Goal: Navigation & Orientation: Understand site structure

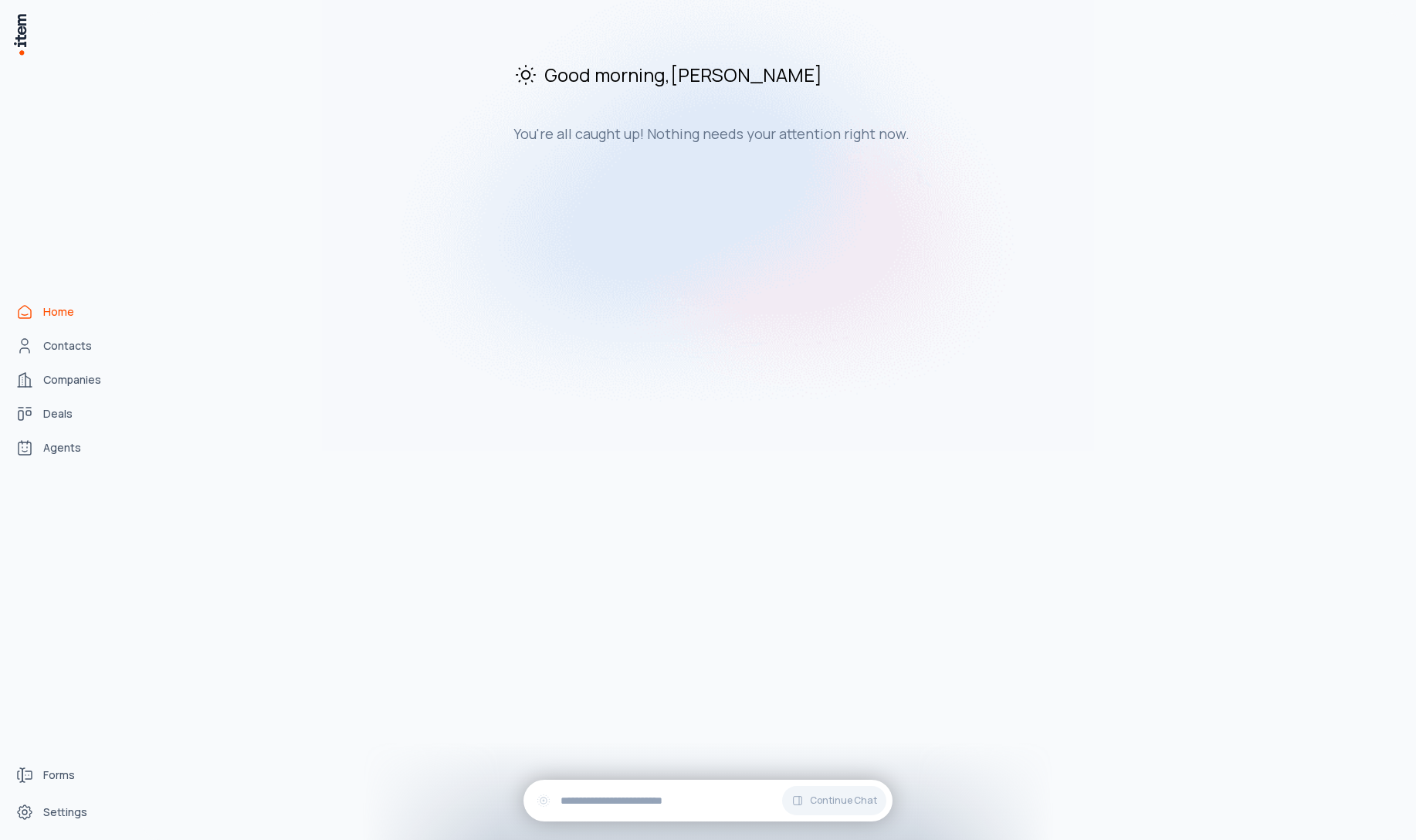
click at [55, 314] on span "Home" at bounding box center [59, 311] width 31 height 16
click at [58, 343] on span "Contacts" at bounding box center [68, 345] width 49 height 16
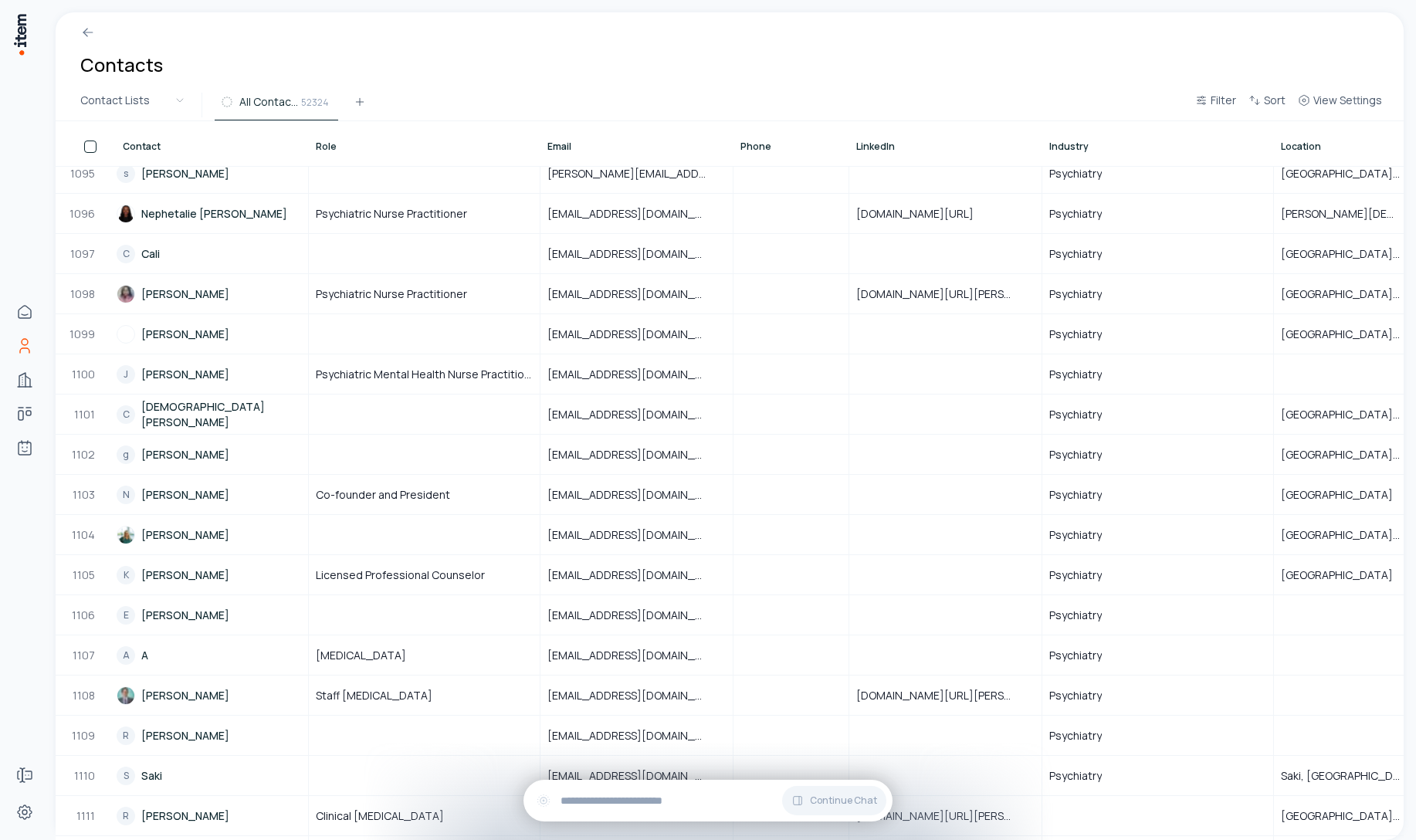
scroll to position [44224, 0]
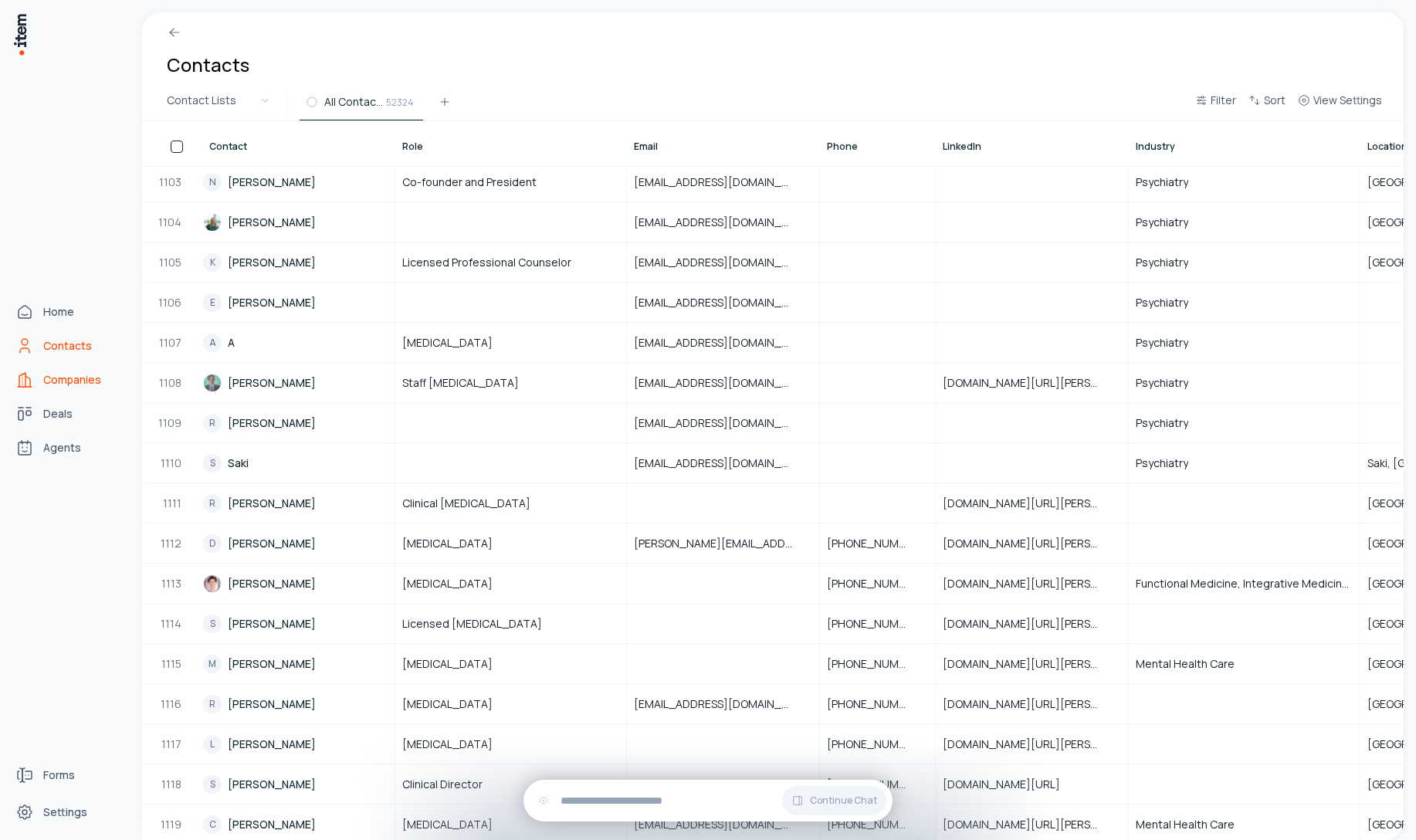
click at [65, 387] on link "Companies" at bounding box center [68, 380] width 117 height 31
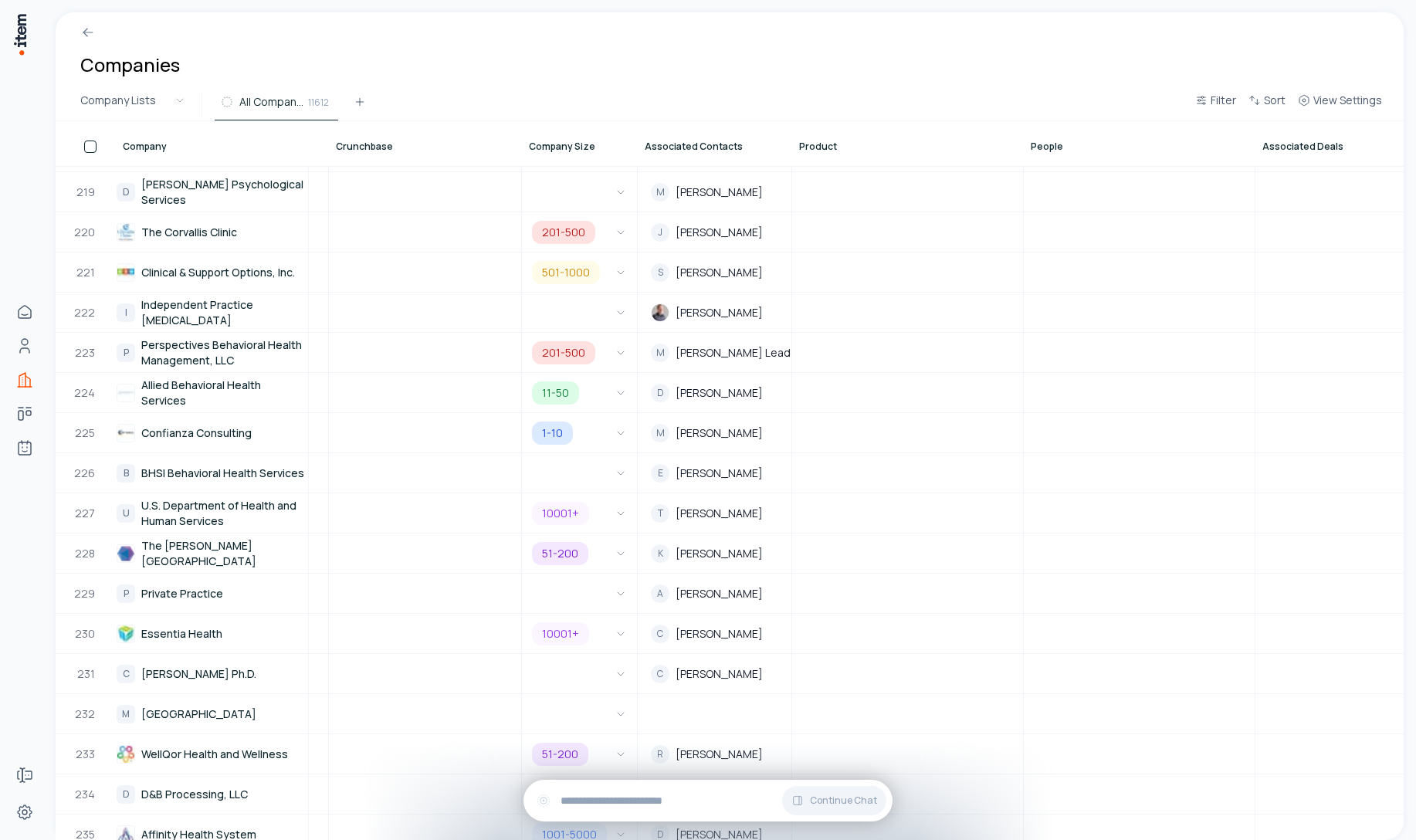
scroll to position [9292, 868]
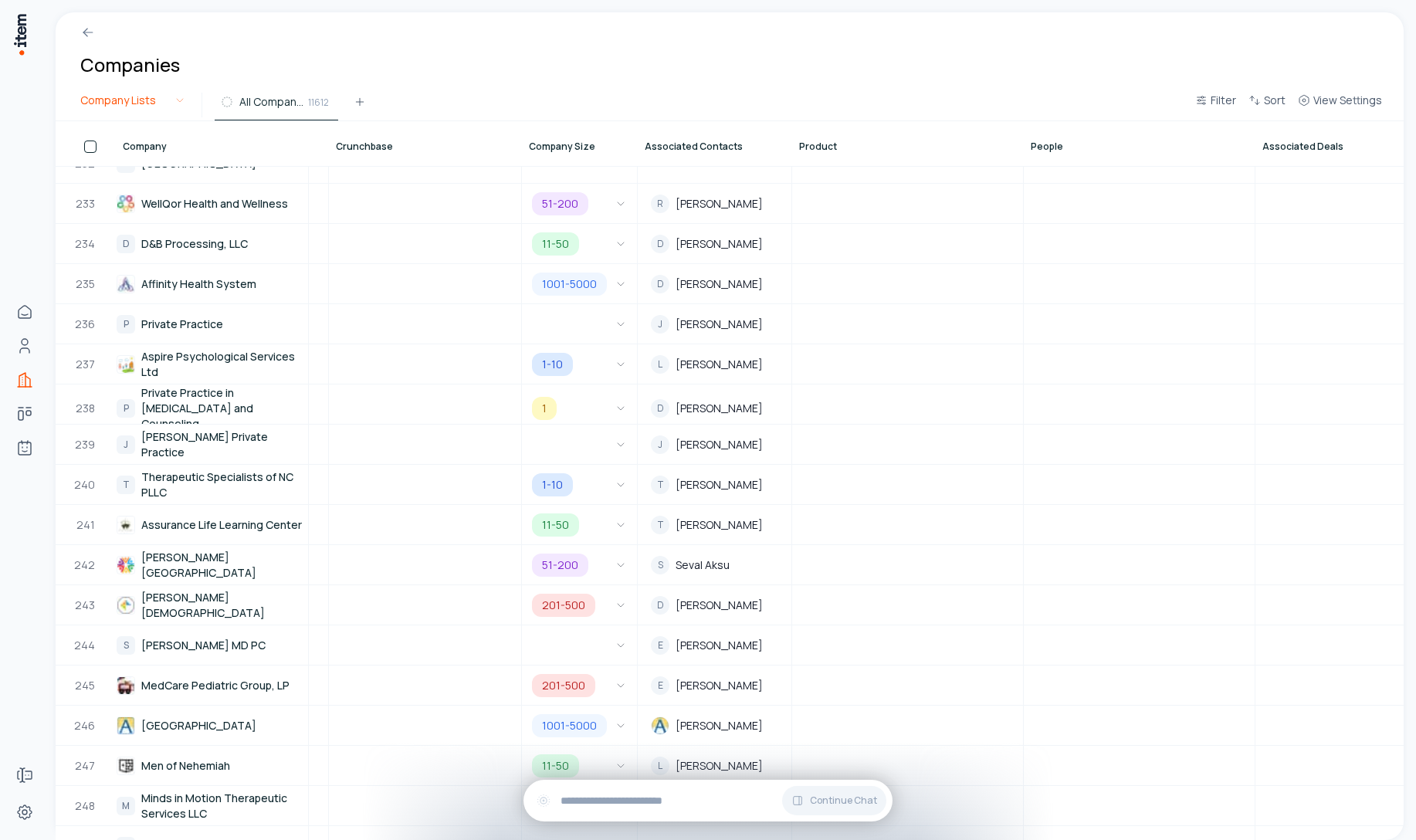
click at [156, 103] on html "Home Contacts Companies Deals Agents Forms Settings Companies Company Lists All…" at bounding box center [708, 420] width 1416 height 840
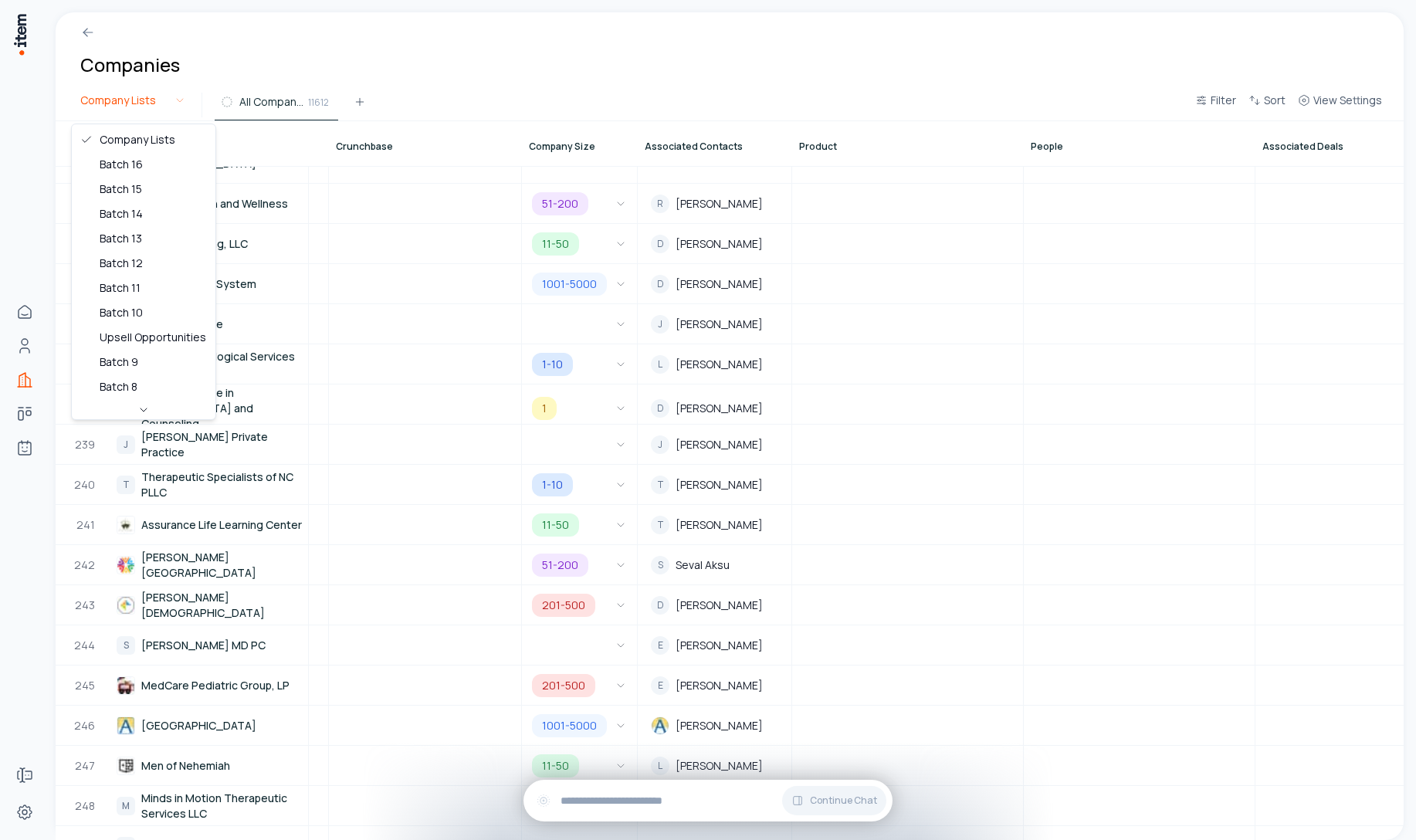
click at [156, 103] on html "Home Contacts Companies Deals Agents Forms Settings Companies Company Lists All…" at bounding box center [708, 420] width 1416 height 840
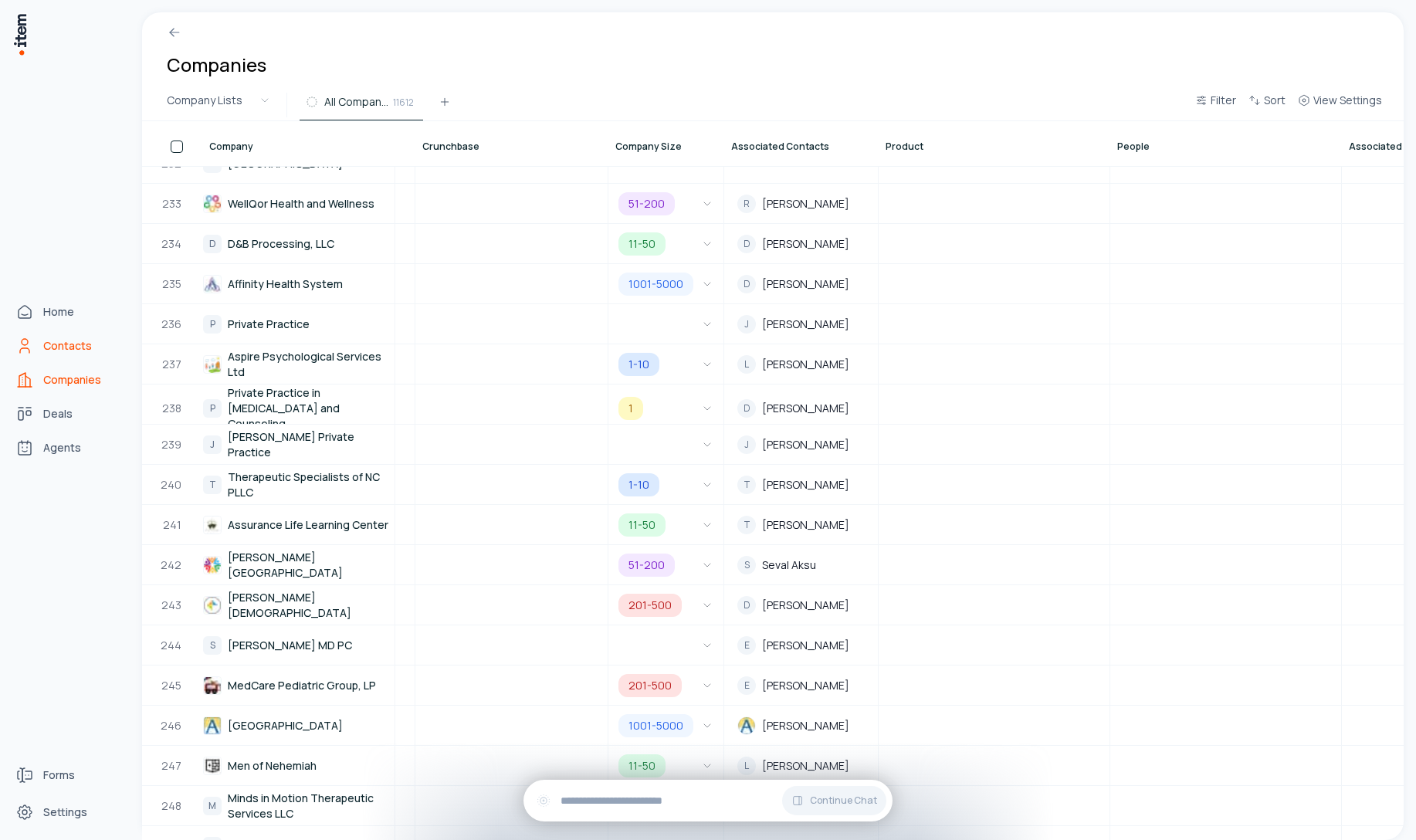
click at [57, 351] on span "Contacts" at bounding box center [68, 345] width 49 height 16
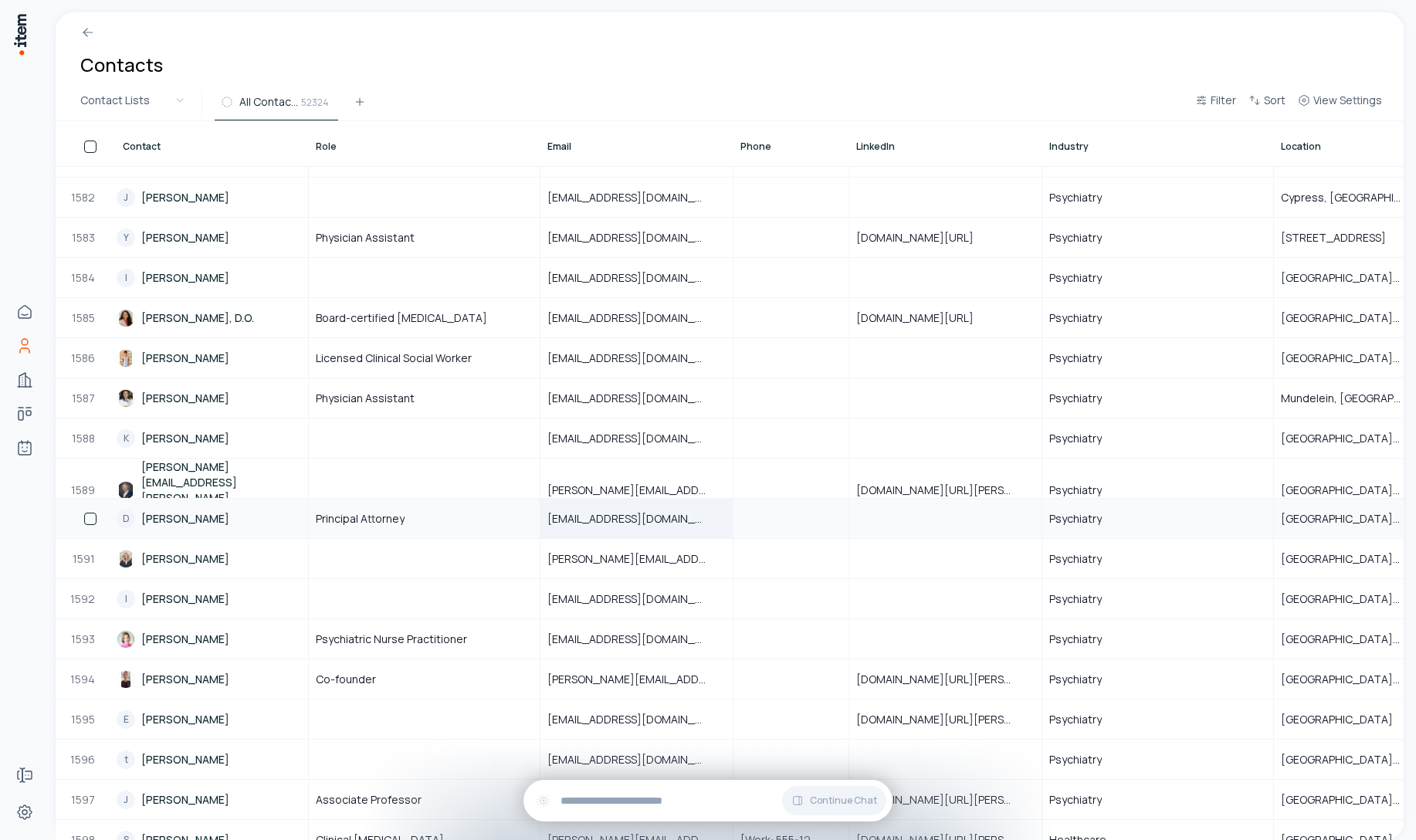
scroll to position [64100, 0]
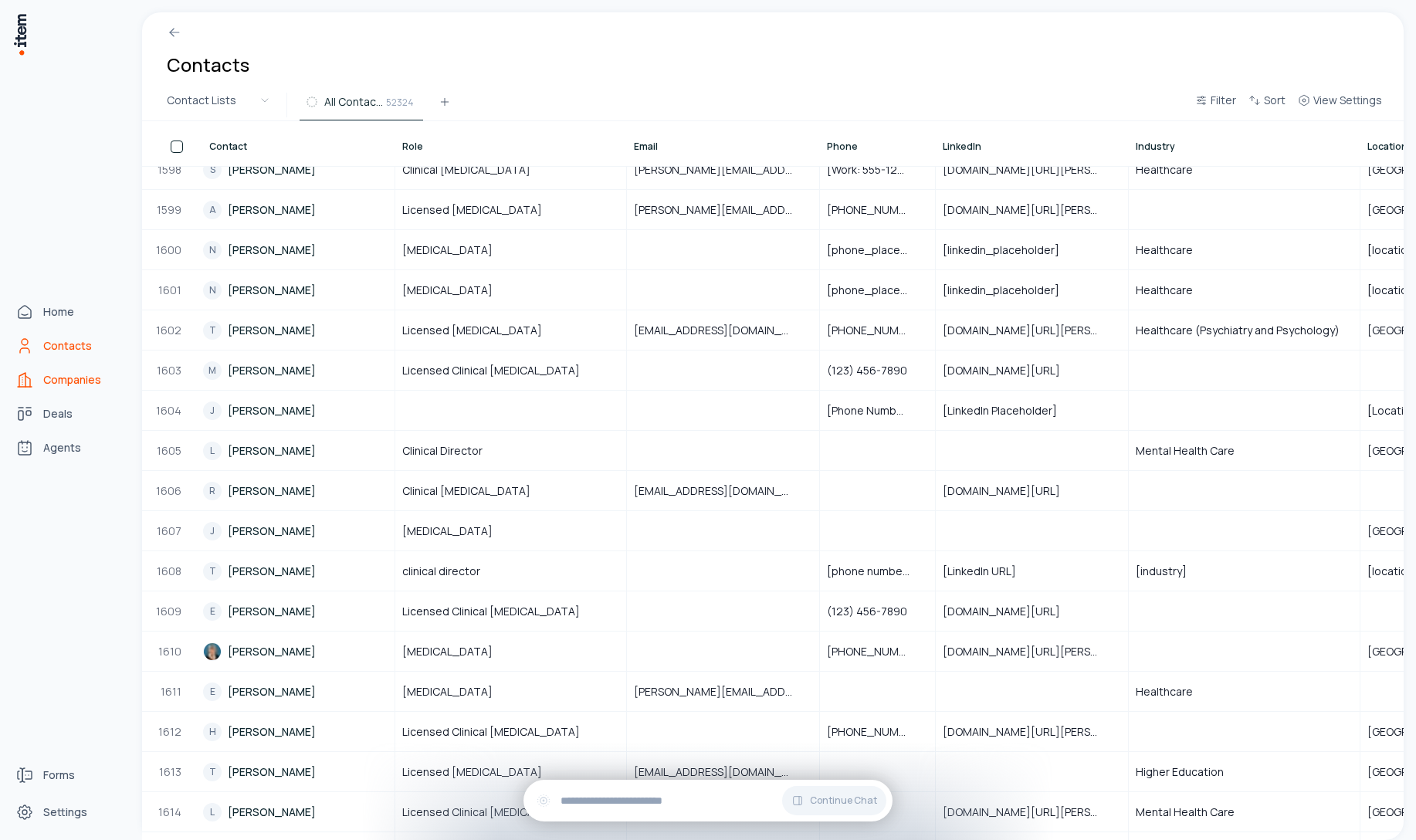
click at [62, 380] on span "Companies" at bounding box center [73, 379] width 58 height 16
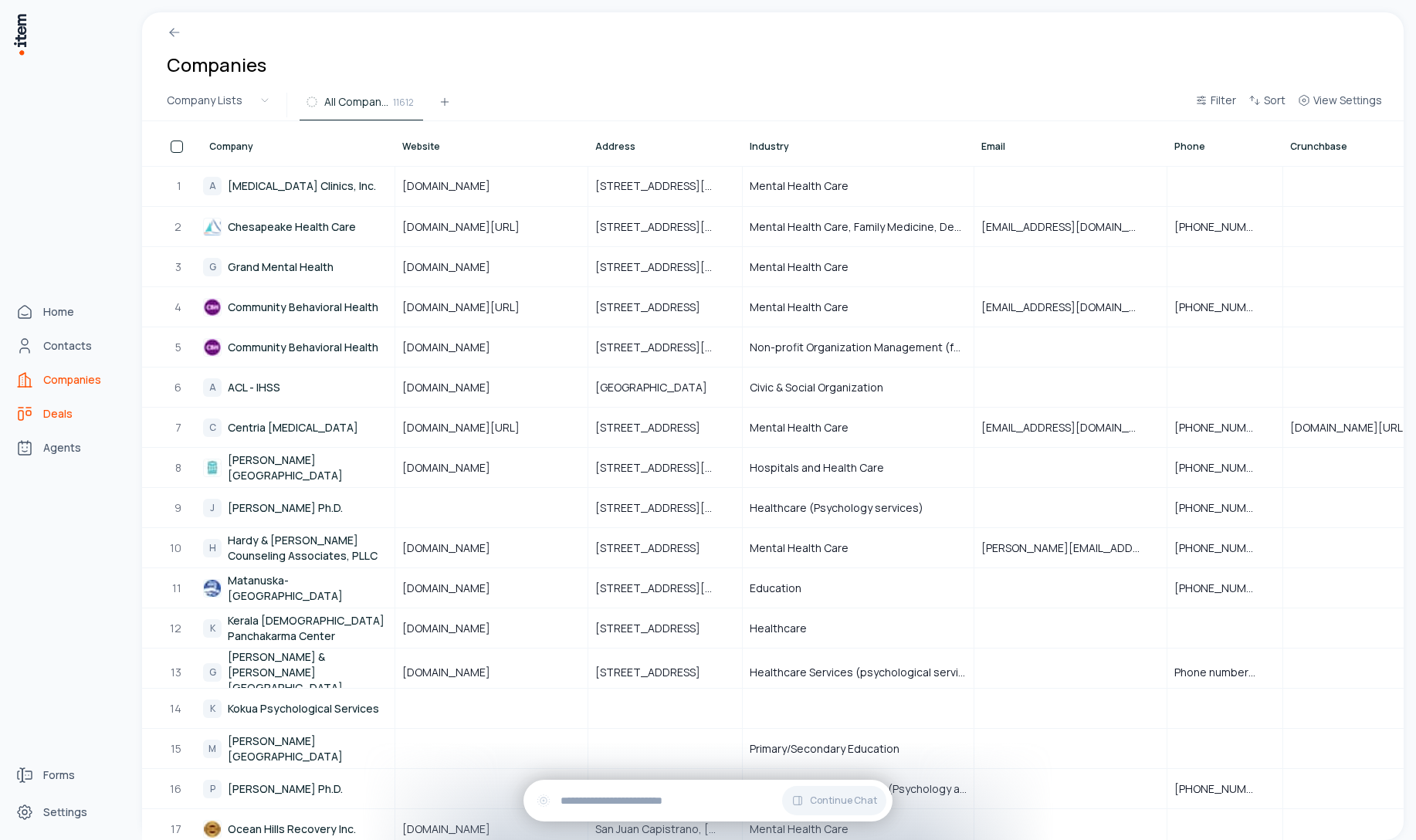
click at [30, 417] on icon "deals" at bounding box center [24, 413] width 18 height 18
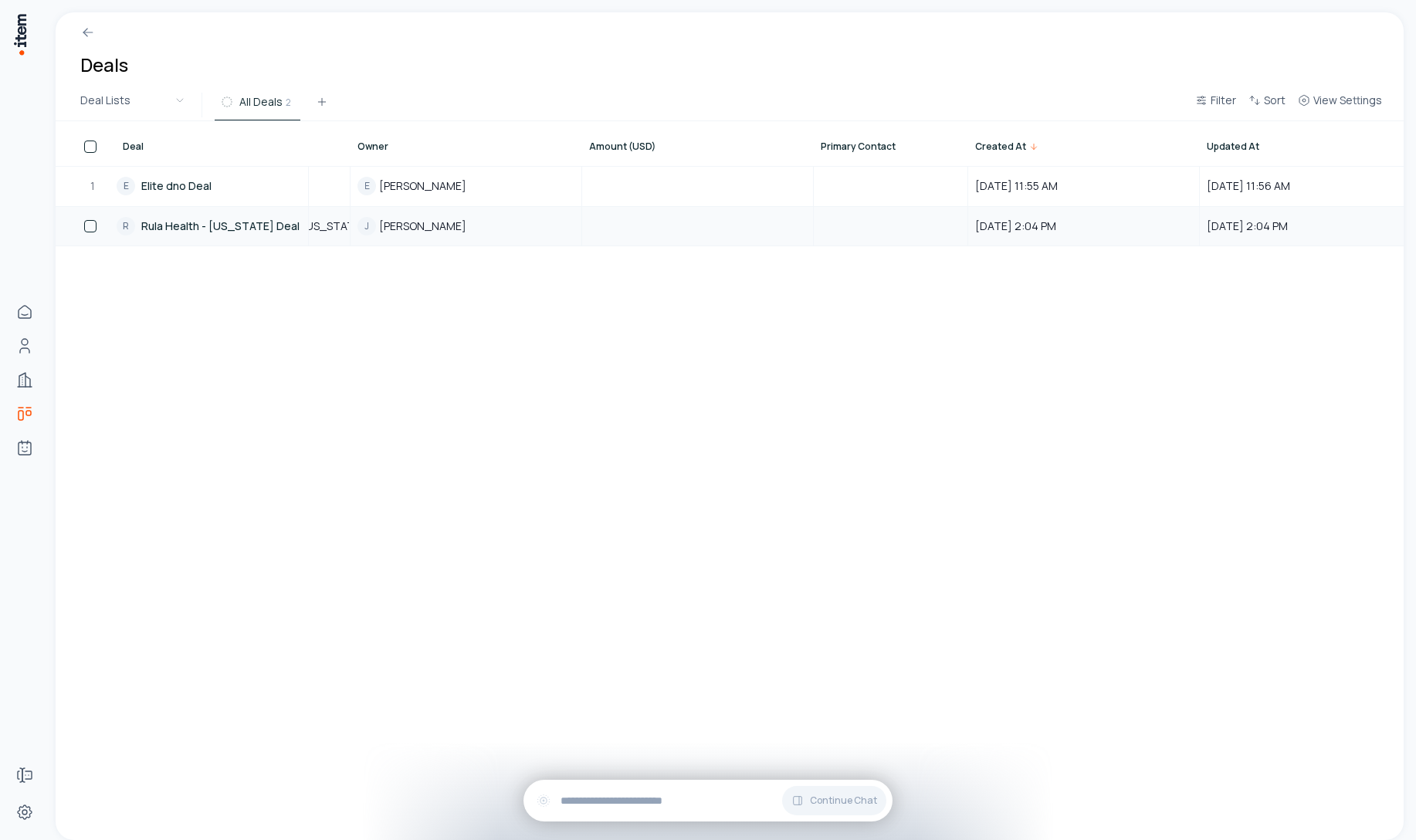
scroll to position [0, 375]
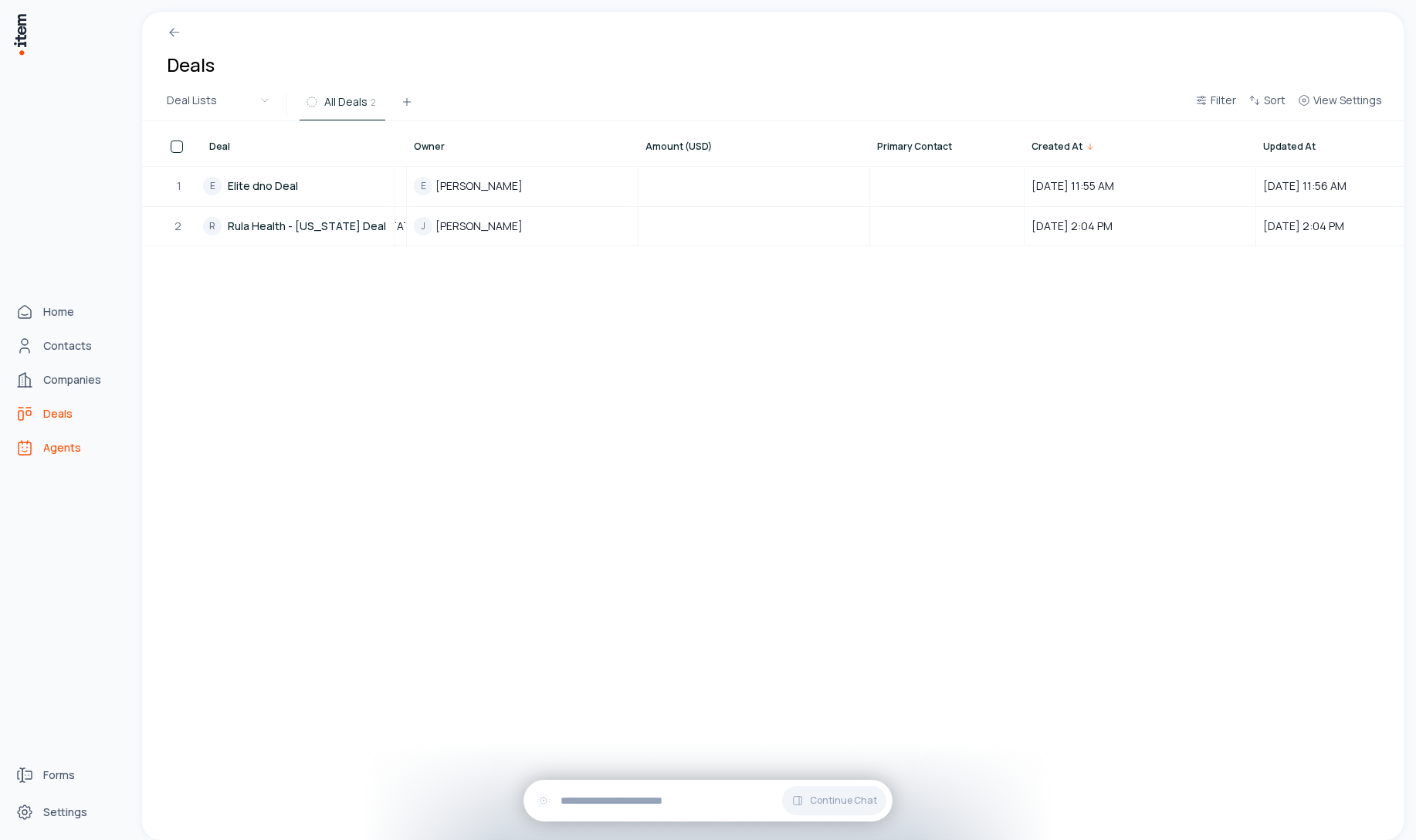
click at [24, 459] on link "Agents" at bounding box center [68, 448] width 117 height 31
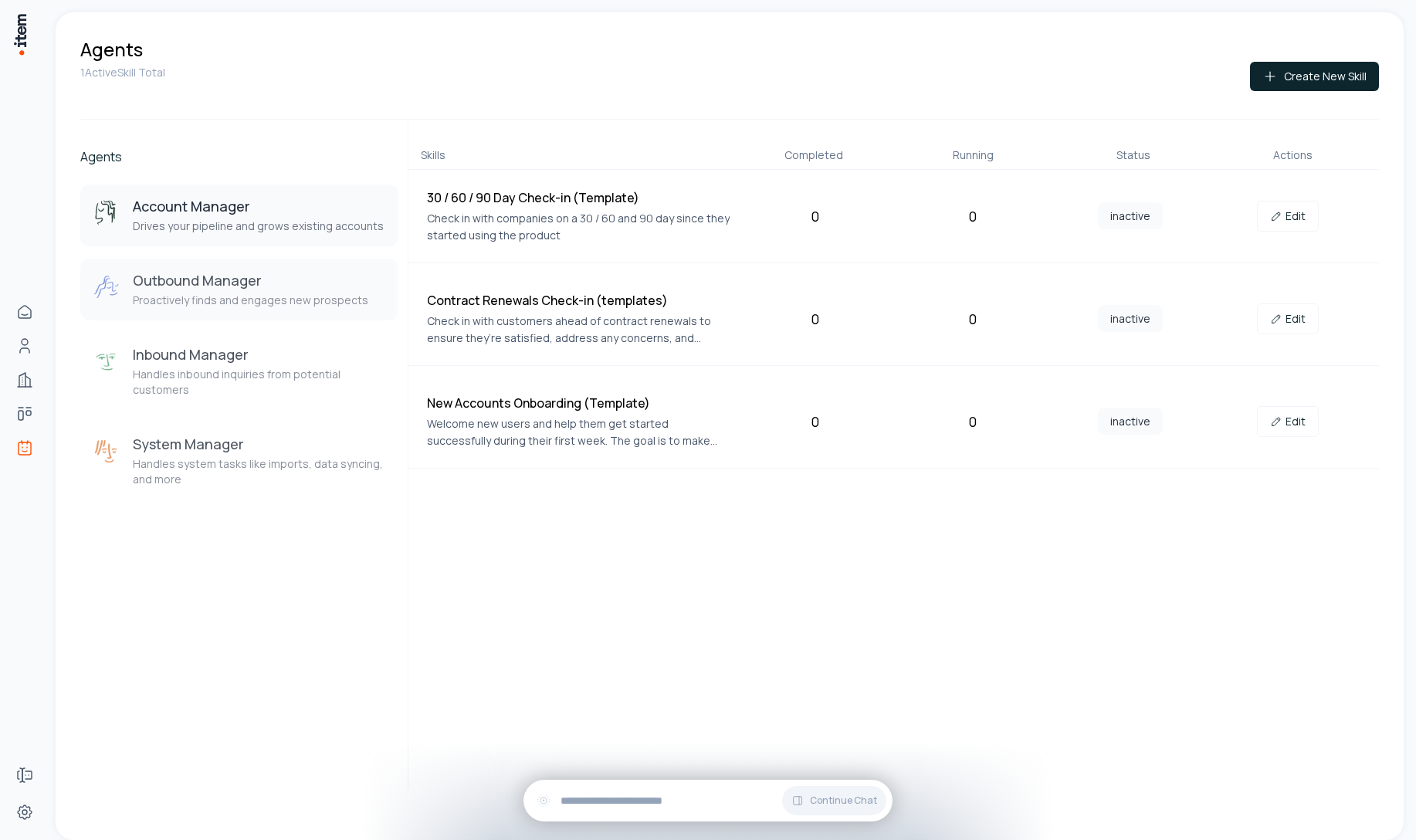
click at [181, 274] on h3 "Outbound Manager" at bounding box center [250, 279] width 236 height 18
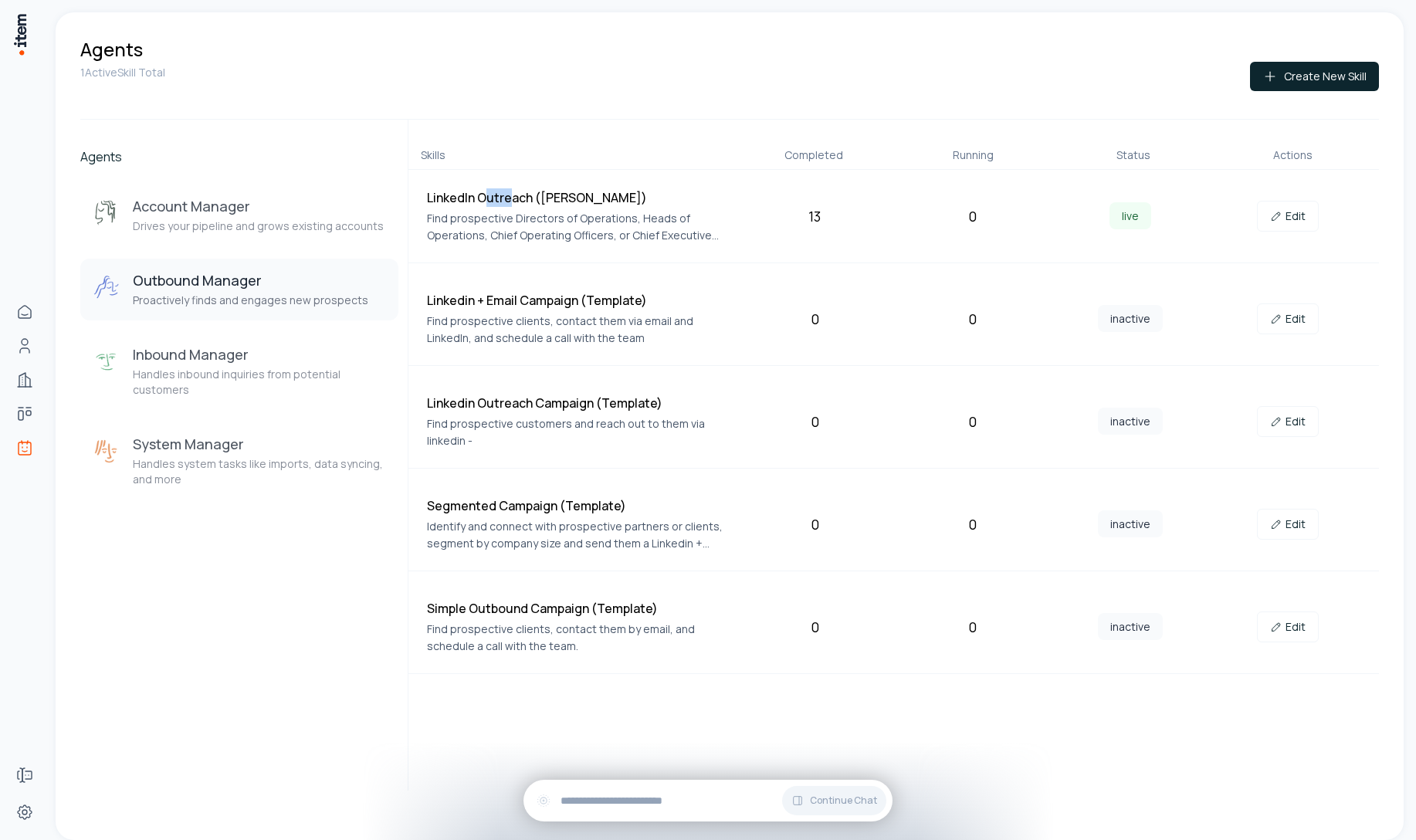
drag, startPoint x: 489, startPoint y: 199, endPoint x: 556, endPoint y: 199, distance: 67.0
click at [552, 199] on h4 "LinkedIn Outreach ([PERSON_NAME])" at bounding box center [578, 197] width 304 height 18
click at [556, 199] on h4 "LinkedIn Outreach ([PERSON_NAME])" at bounding box center [578, 197] width 304 height 18
drag, startPoint x: 572, startPoint y: 198, endPoint x: 509, endPoint y: 199, distance: 63.0
click at [511, 199] on h4 "LinkedIn Outreach ([PERSON_NAME])" at bounding box center [578, 197] width 304 height 18
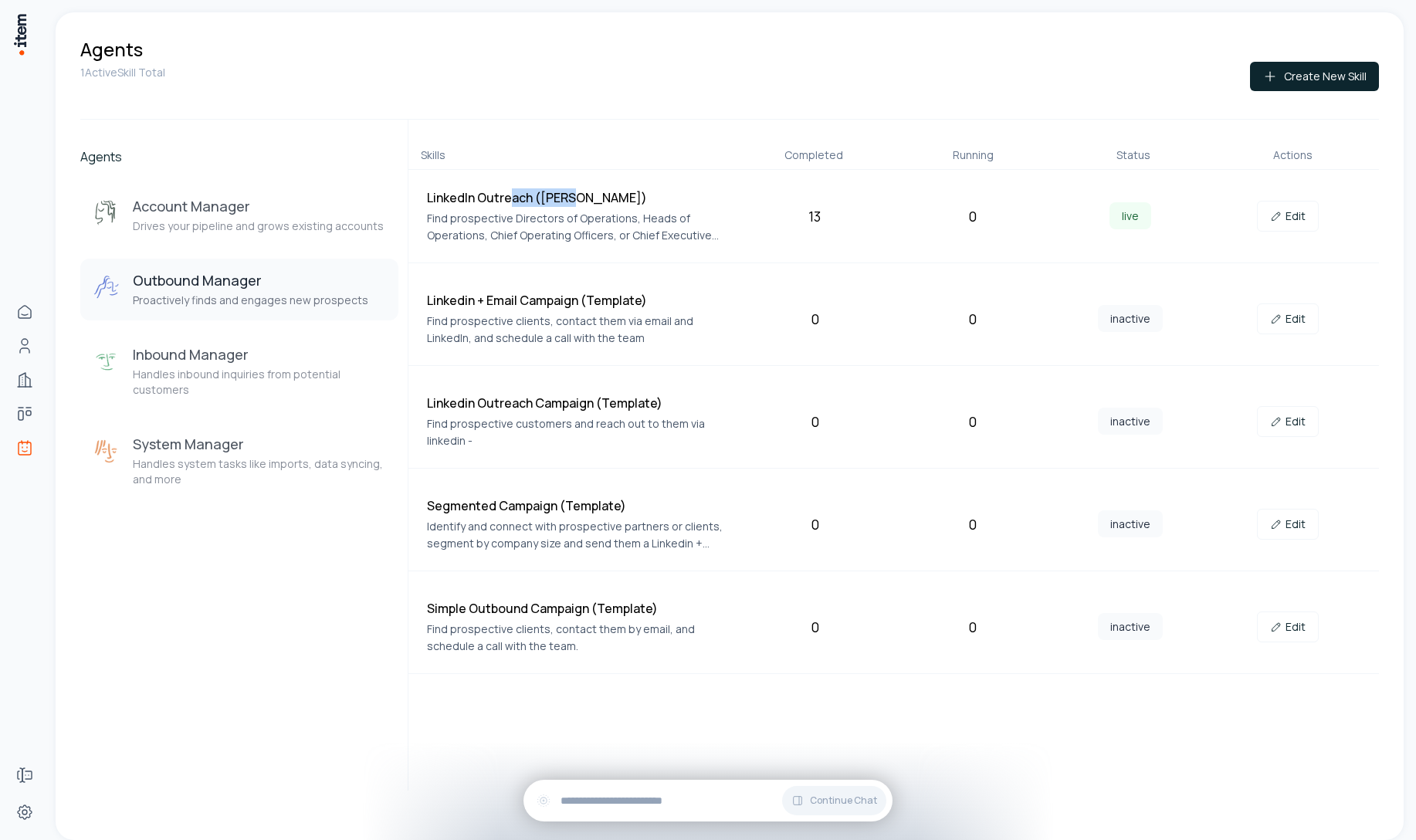
click at [509, 199] on h4 "LinkedIn Outreach ([PERSON_NAME])" at bounding box center [578, 197] width 304 height 18
click at [513, 207] on div "LinkedIn Outreach ([PERSON_NAME]) Find prospective Directors of Operations, Hea…" at bounding box center [578, 215] width 304 height 55
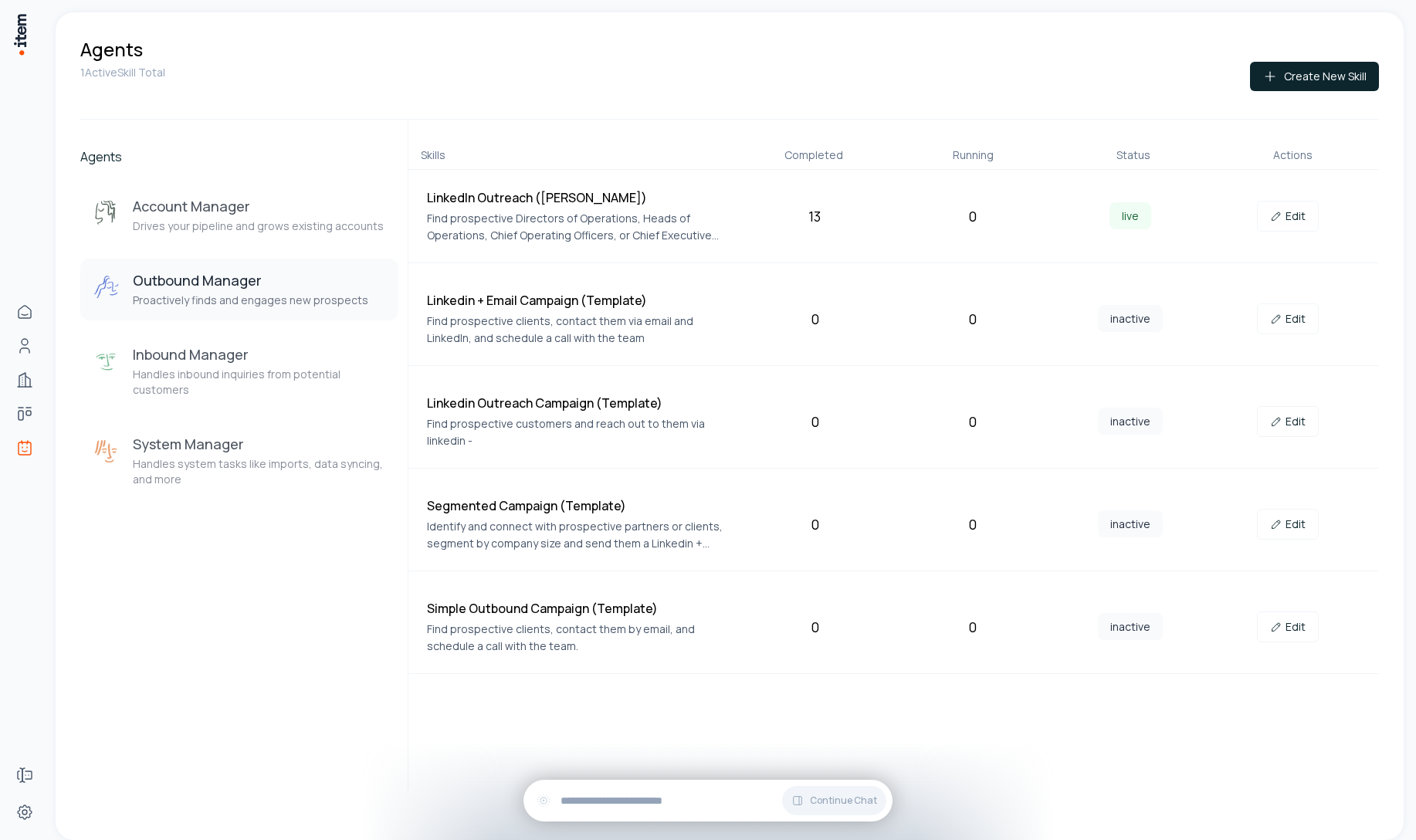
click at [557, 202] on h4 "LinkedIn Outreach ([PERSON_NAME])" at bounding box center [578, 197] width 304 height 18
click at [556, 202] on h4 "LinkedIn Outreach ([PERSON_NAME])" at bounding box center [578, 197] width 304 height 18
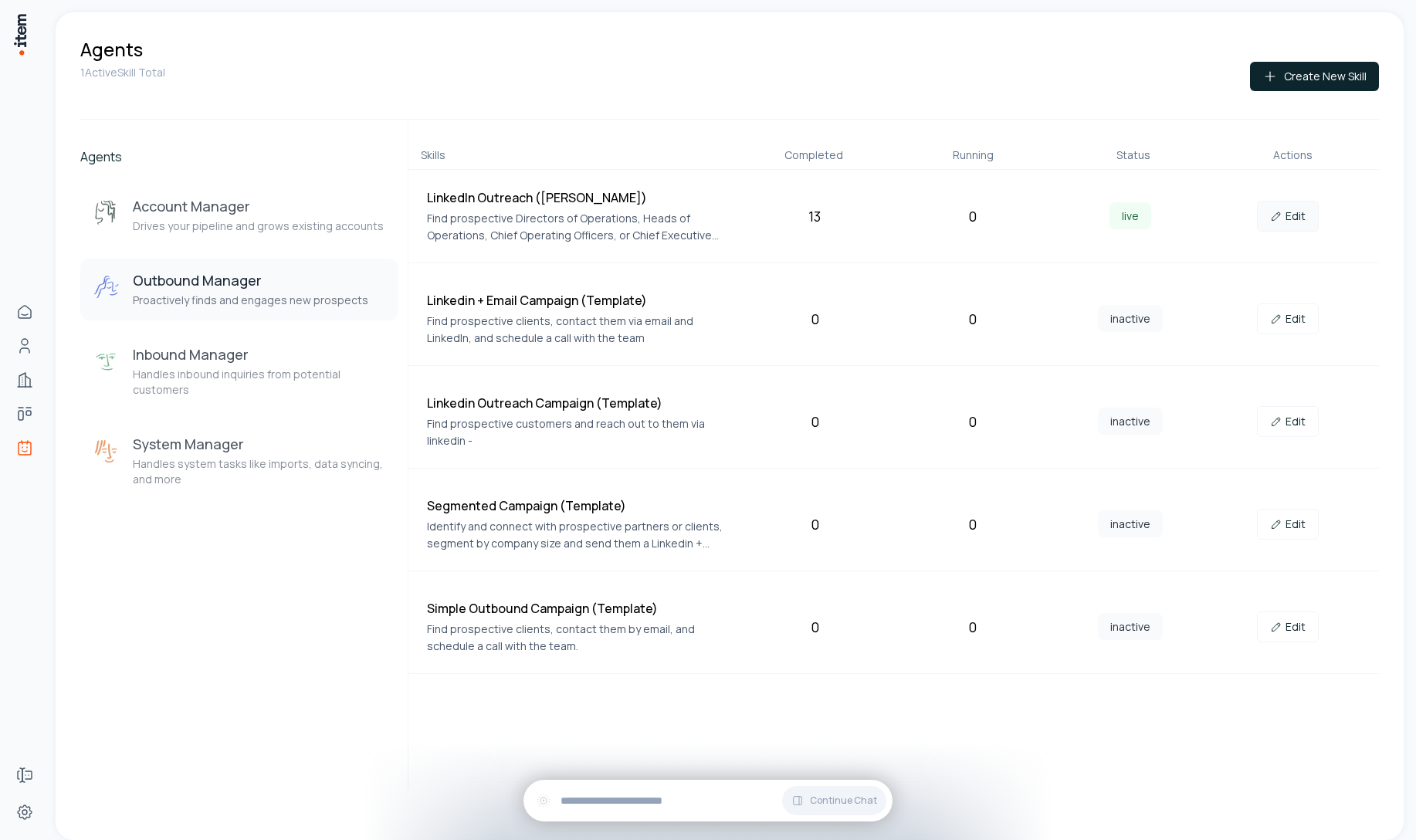
click at [1294, 206] on link "Edit" at bounding box center [1288, 216] width 62 height 31
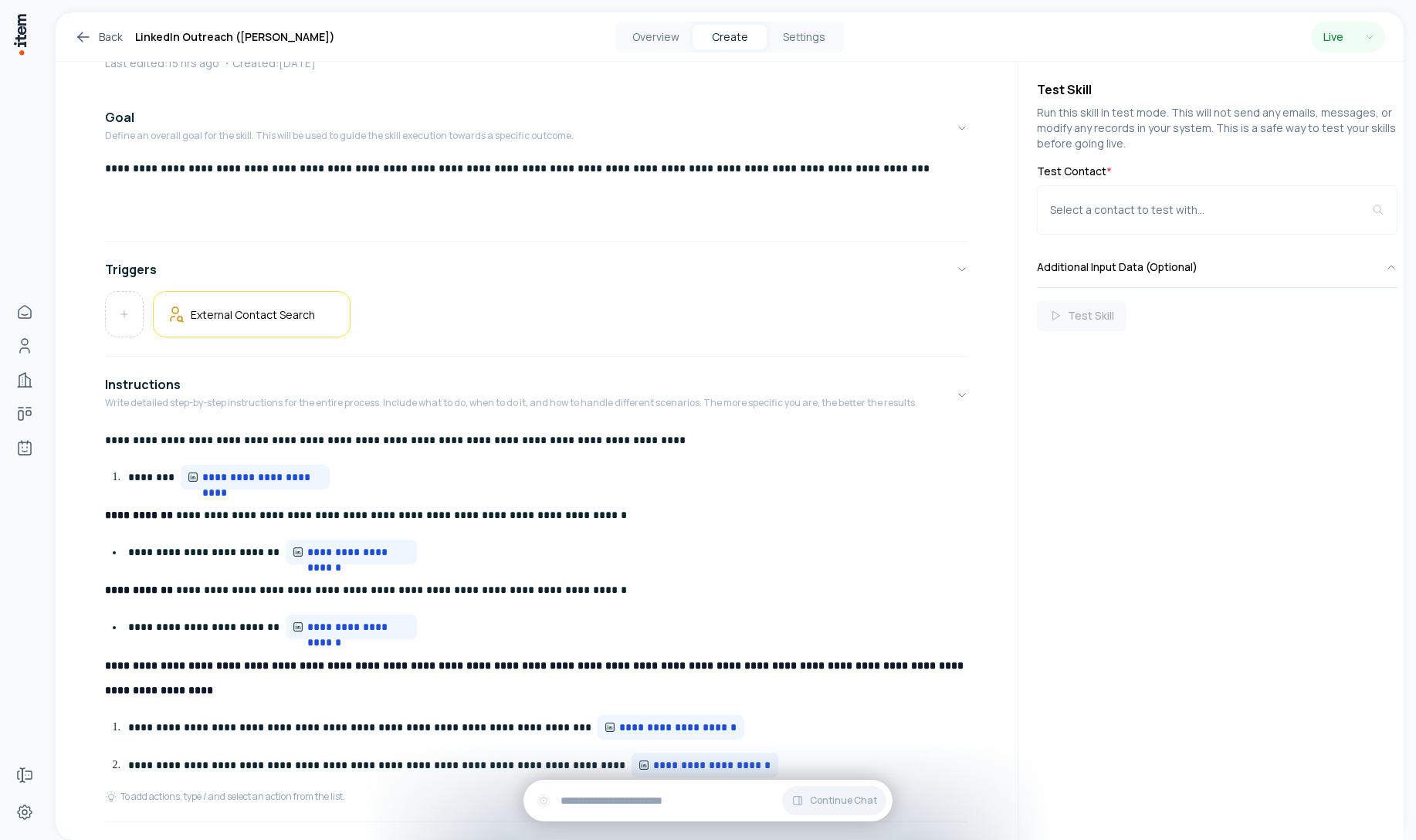
scroll to position [262, 0]
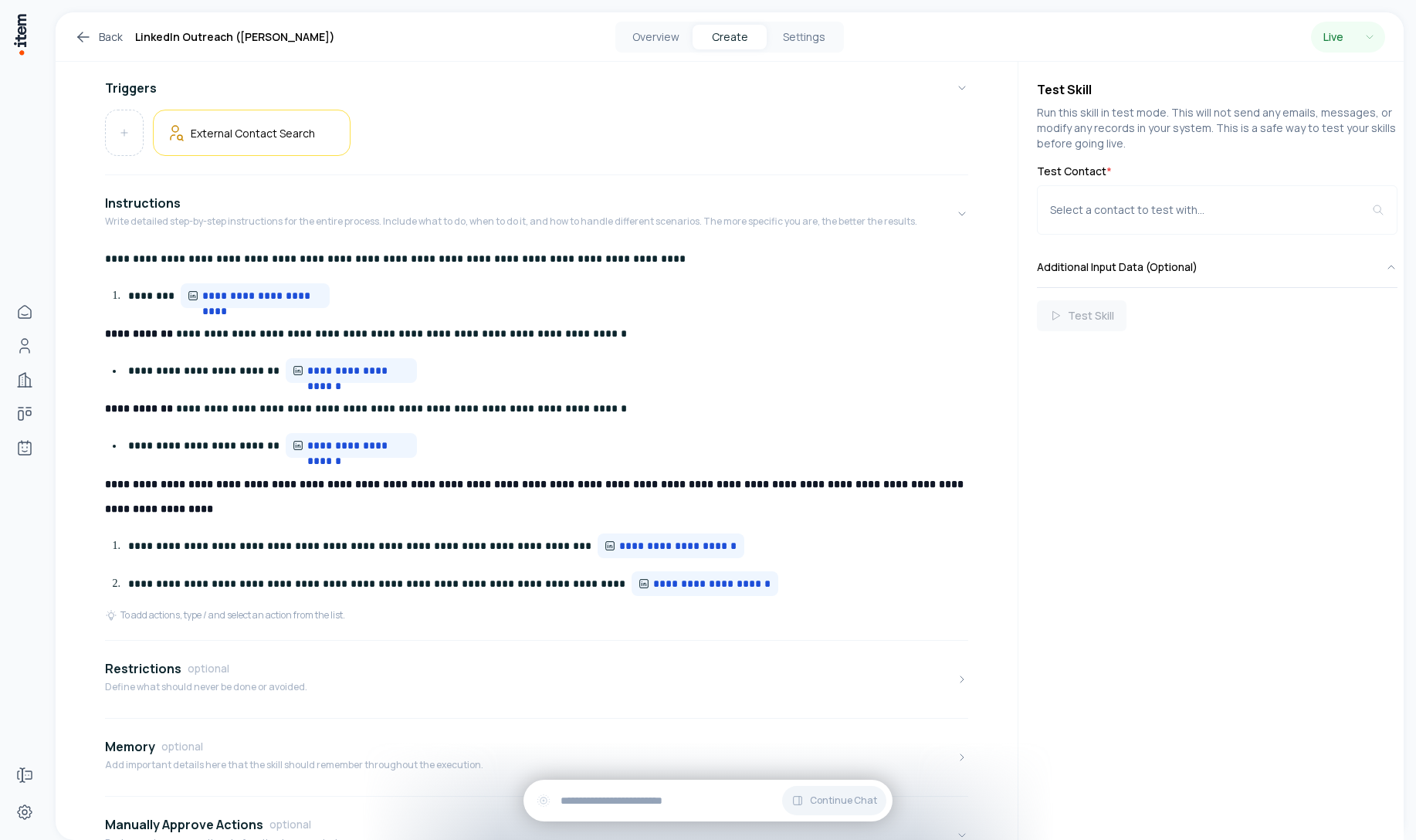
drag, startPoint x: 406, startPoint y: 492, endPoint x: 391, endPoint y: 587, distance: 96.2
click at [391, 583] on div "**********" at bounding box center [536, 428] width 863 height 363
click at [391, 587] on p "**********" at bounding box center [548, 584] width 840 height 25
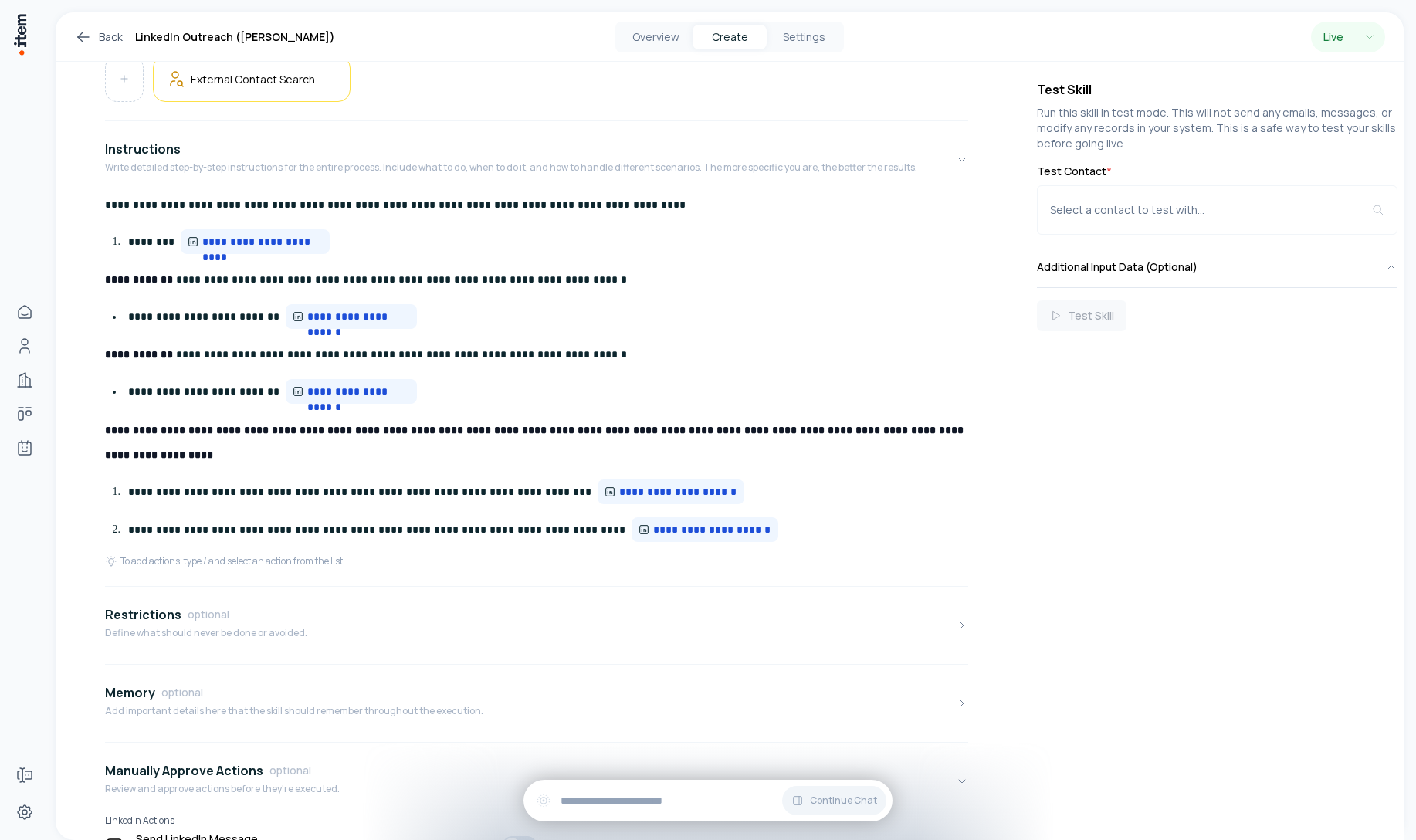
scroll to position [316, 0]
click at [433, 436] on strong "**********" at bounding box center [536, 441] width 862 height 36
click at [458, 607] on button "Restrictions optional Define what should never be done or avoided." at bounding box center [536, 624] width 863 height 65
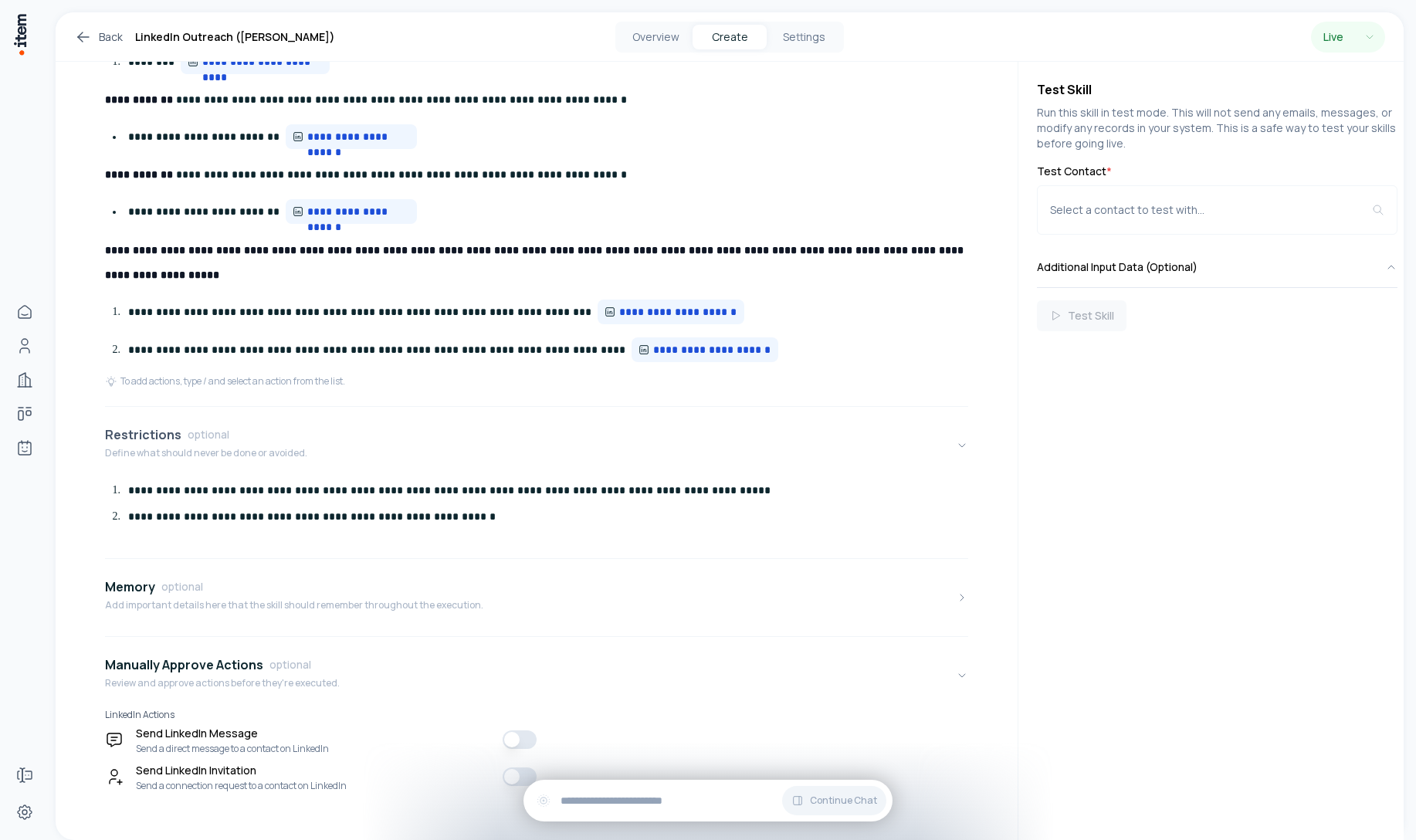
scroll to position [509, 0]
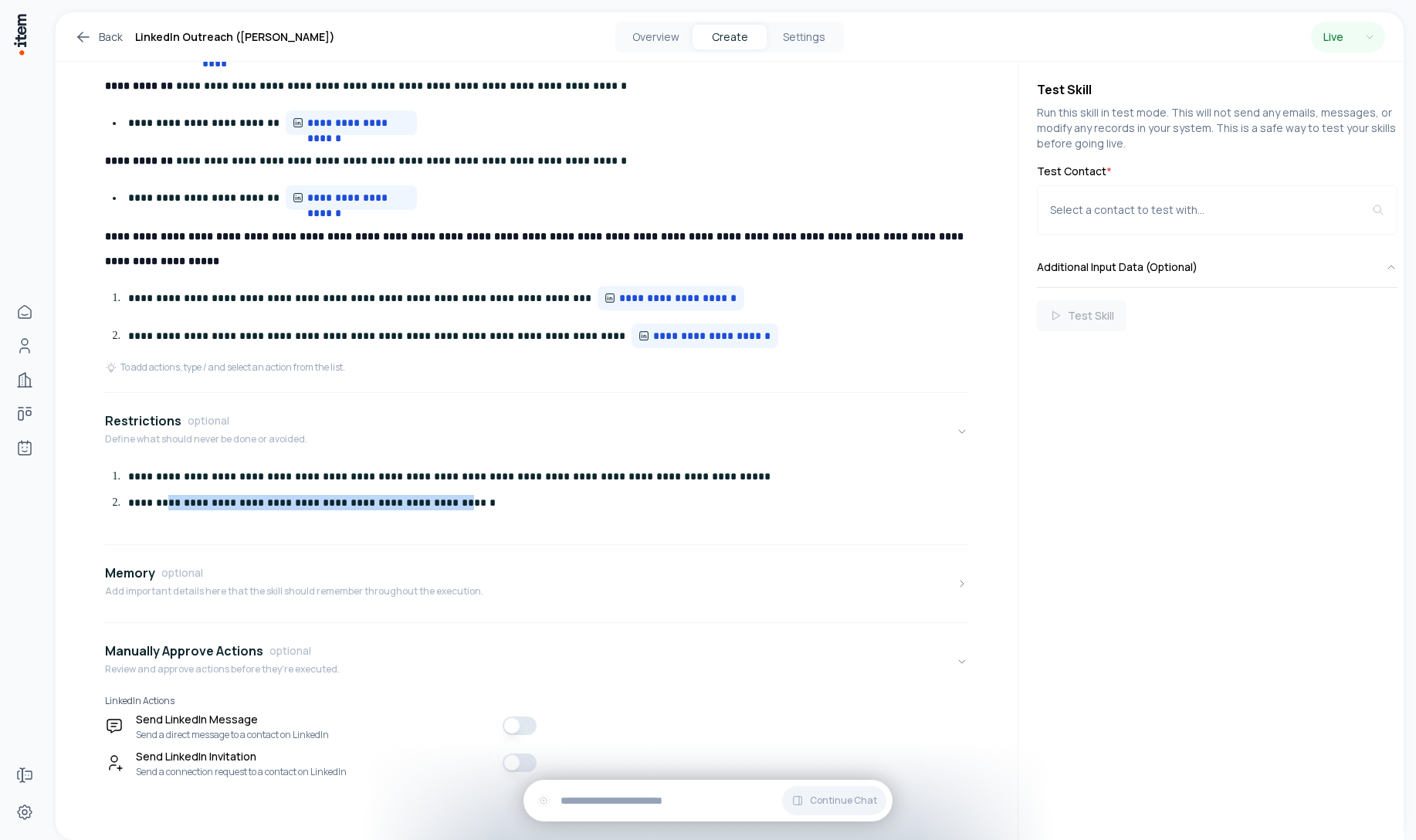
drag, startPoint x: 421, startPoint y: 504, endPoint x: 140, endPoint y: 502, distance: 281.0
click at [140, 502] on p "**********" at bounding box center [548, 502] width 840 height 16
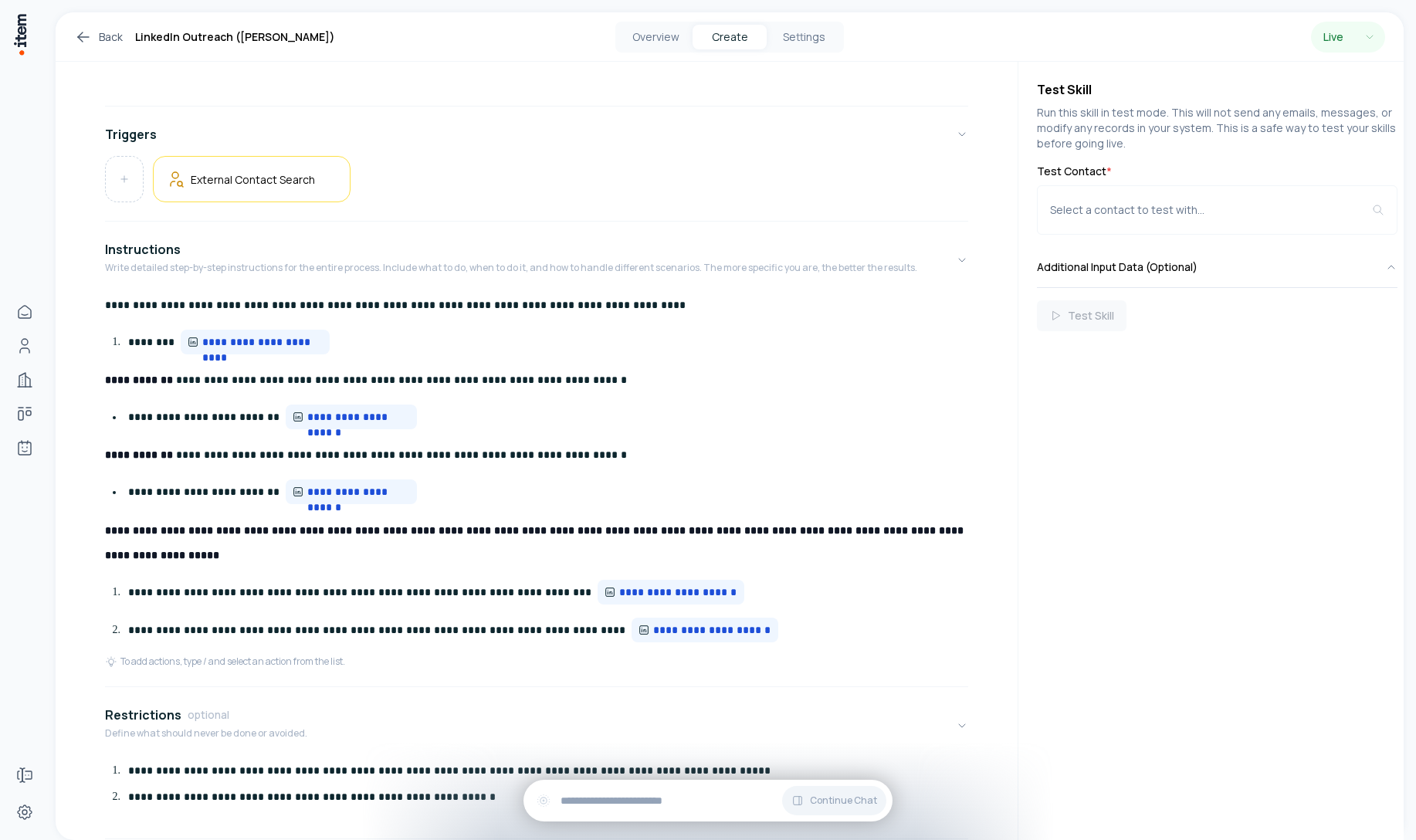
scroll to position [0, 0]
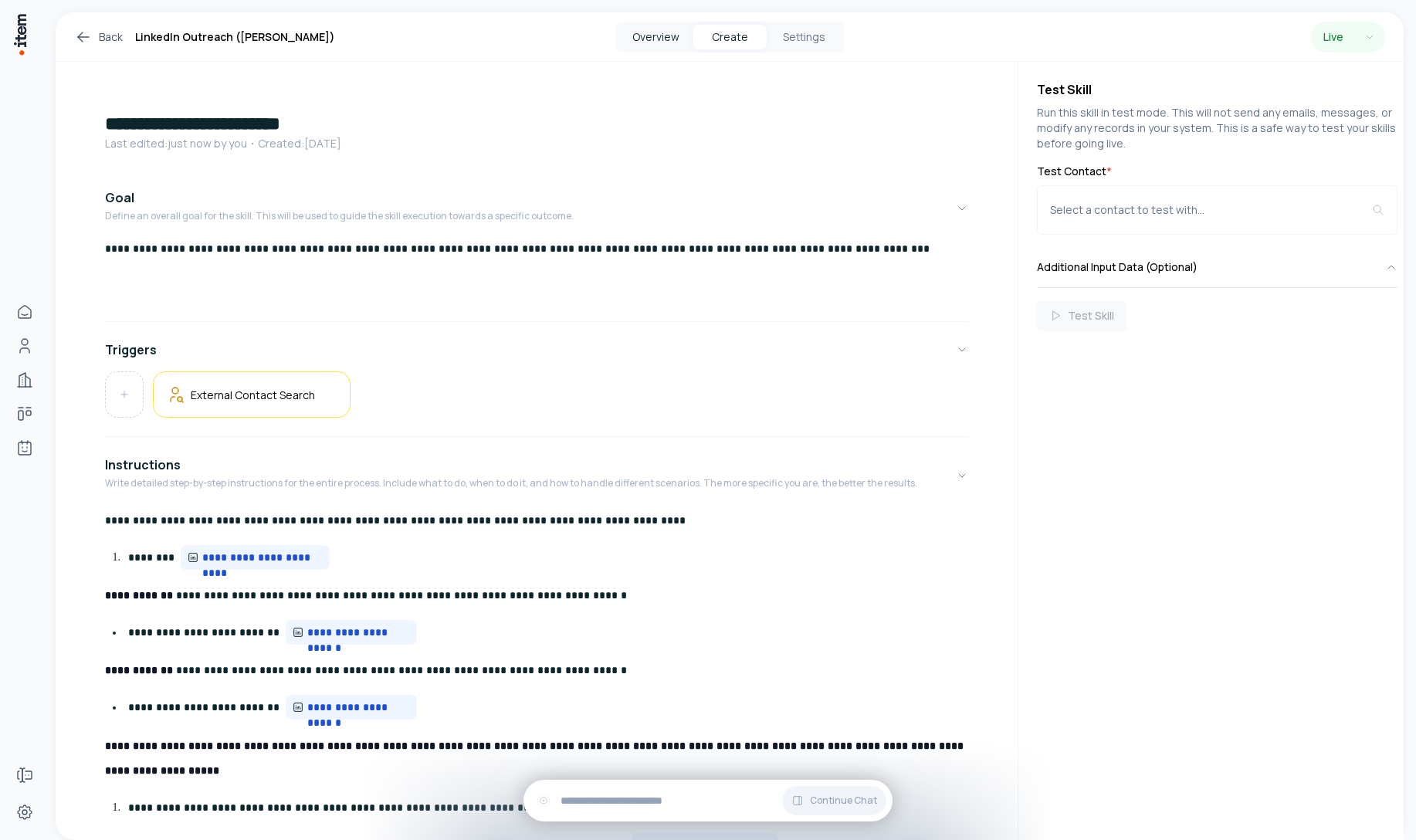
click at [673, 33] on button "Overview" at bounding box center [655, 36] width 74 height 24
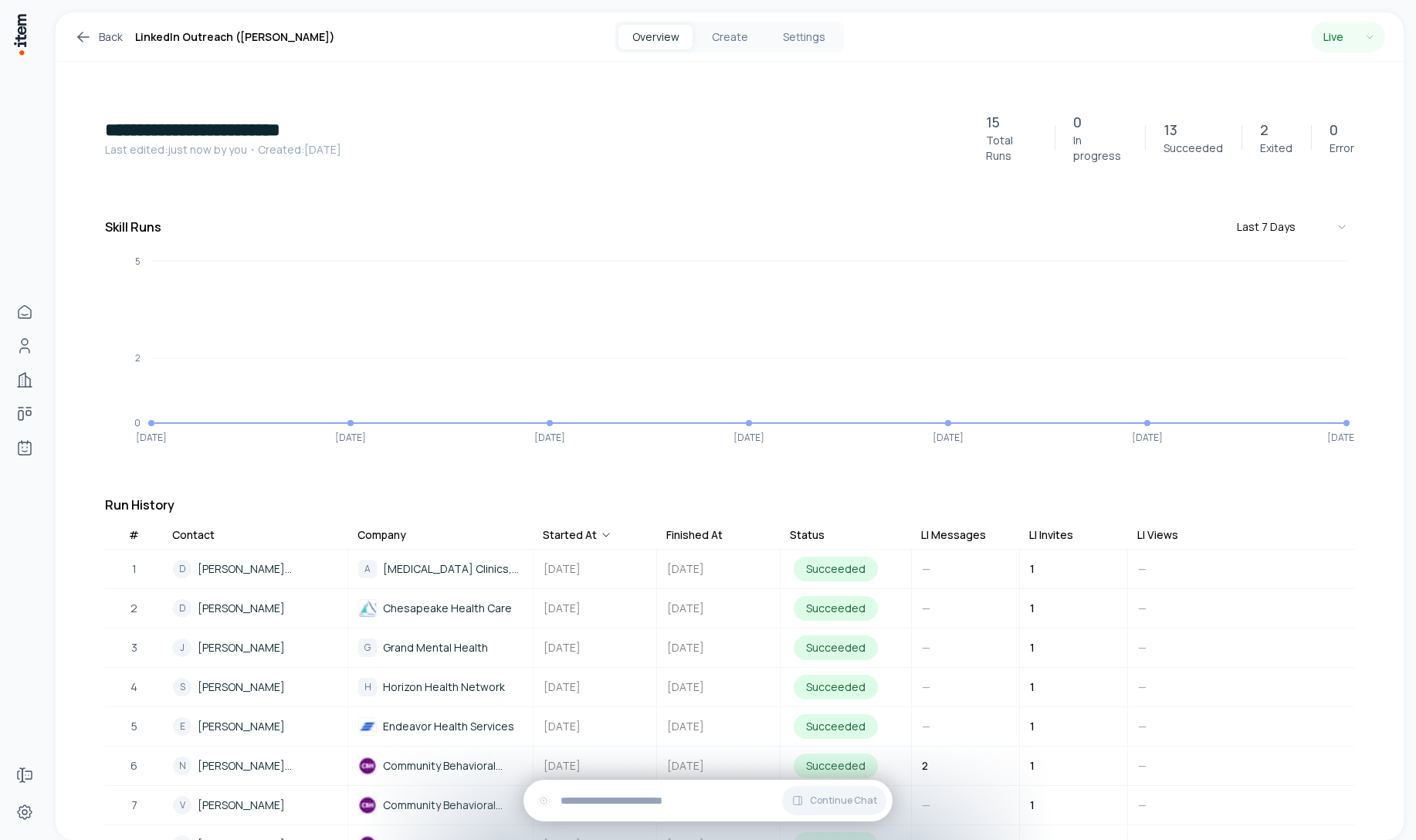
click at [999, 122] on p "15" at bounding box center [993, 122] width 14 height 21
click at [1188, 132] on div "13 Succeeded" at bounding box center [1193, 138] width 96 height 37
click at [1268, 147] on p "Exited" at bounding box center [1275, 148] width 32 height 16
click at [84, 44] on icon at bounding box center [82, 37] width 18 height 18
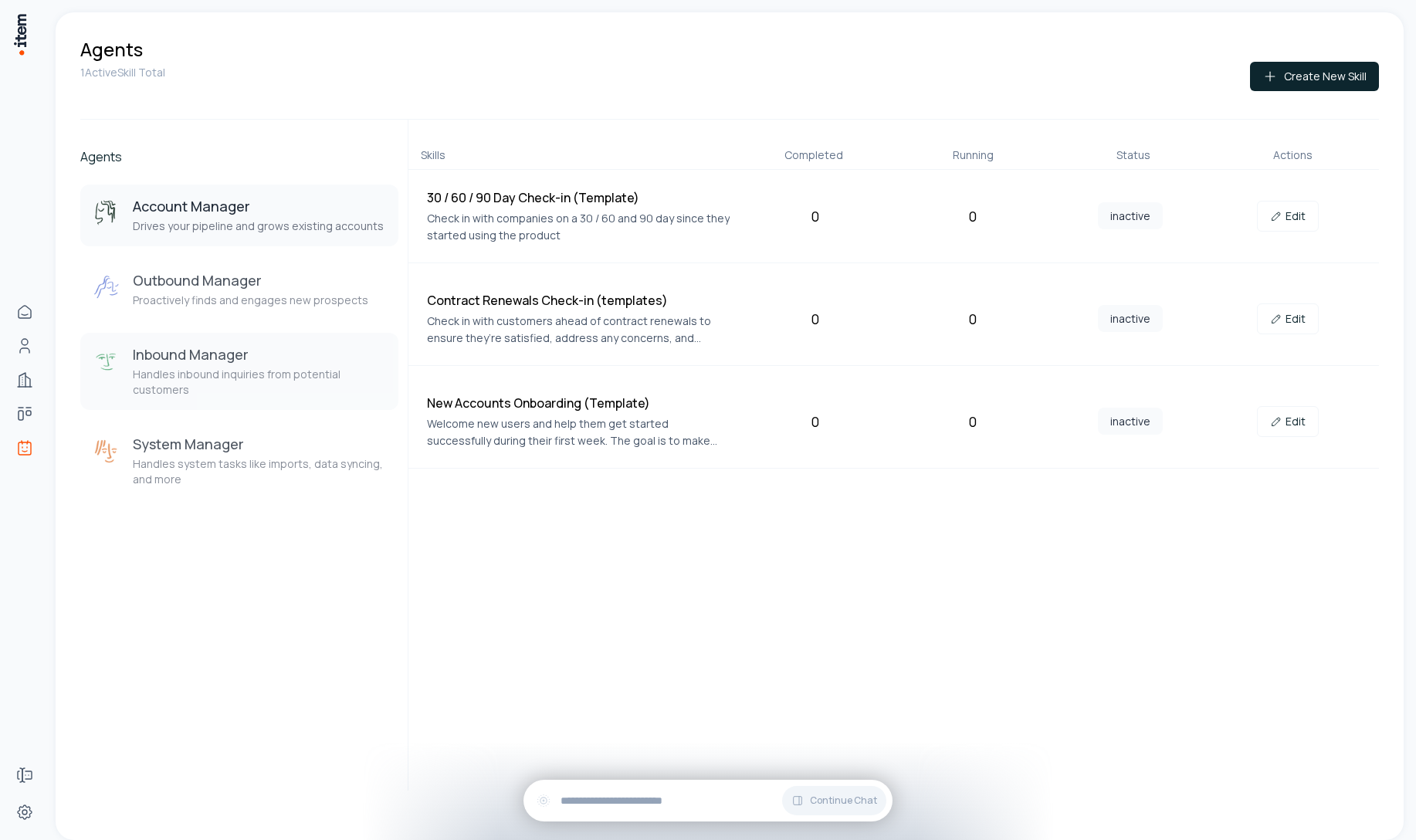
click at [244, 379] on p "Handles inbound inquiries from potential customers" at bounding box center [259, 382] width 253 height 31
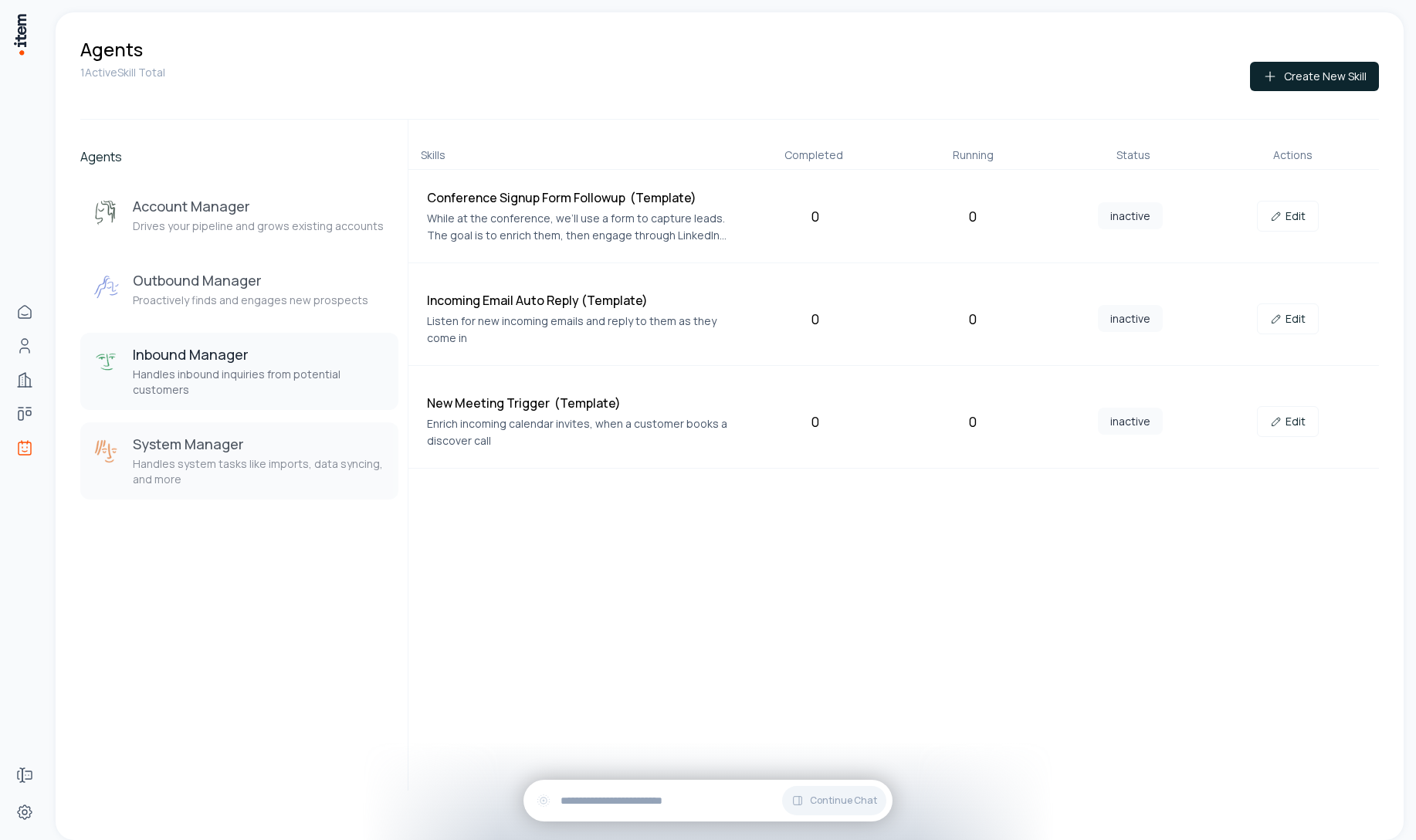
click at [243, 440] on h3 "System Manager" at bounding box center [259, 443] width 253 height 18
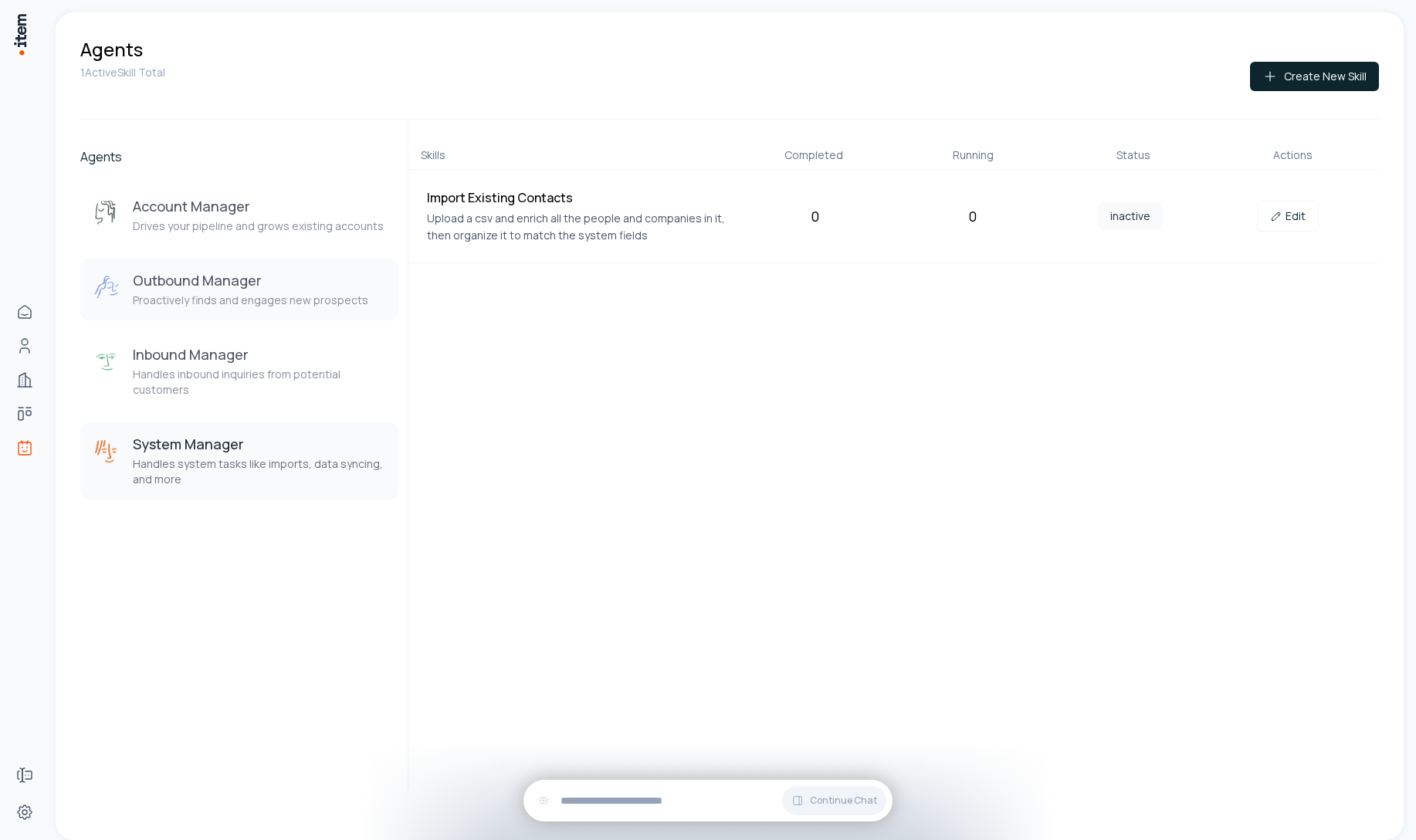
click at [238, 280] on h3 "Outbound Manager" at bounding box center [250, 279] width 236 height 18
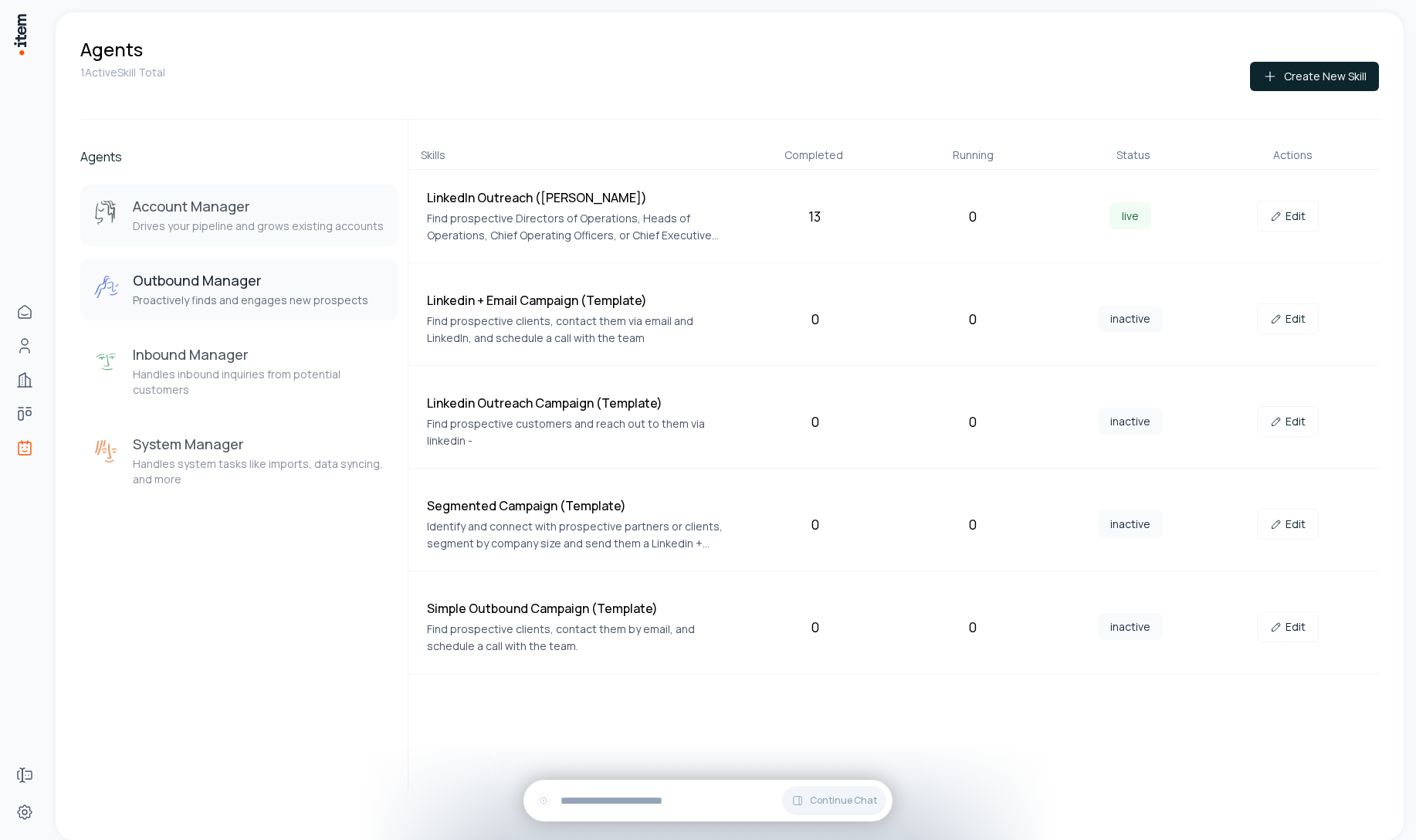
click at [241, 229] on p "Drives your pipeline and grows existing accounts" at bounding box center [258, 226] width 251 height 16
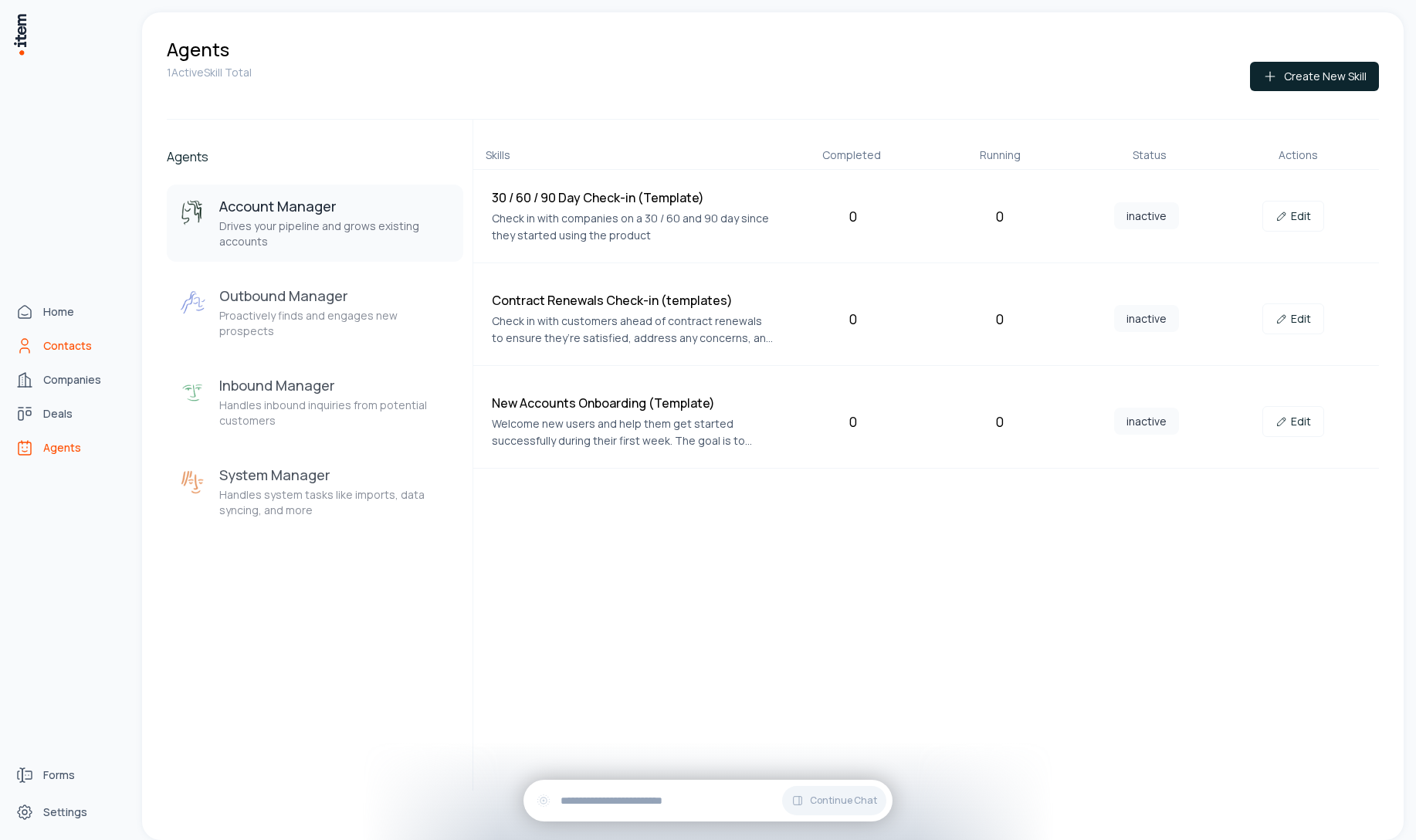
click at [28, 346] on icon "Contacts" at bounding box center [24, 345] width 18 height 18
